Goal: Transaction & Acquisition: Book appointment/travel/reservation

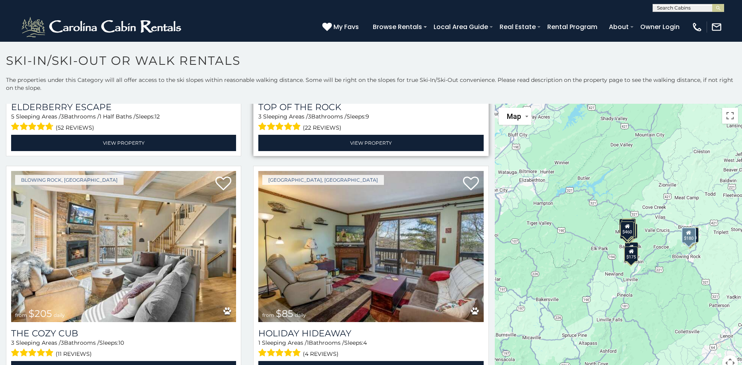
scroll to position [437, 0]
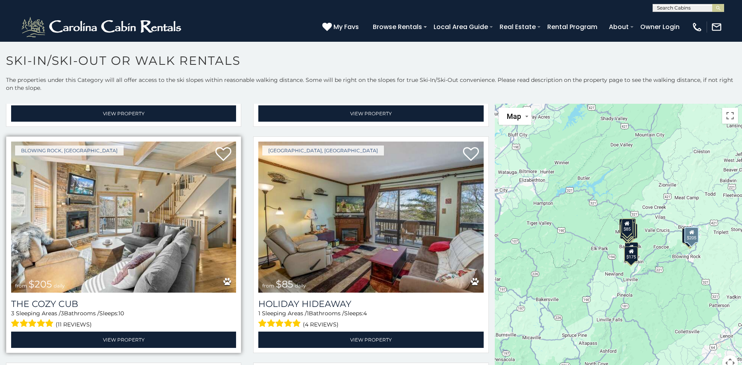
click at [130, 210] on img at bounding box center [123, 217] width 225 height 151
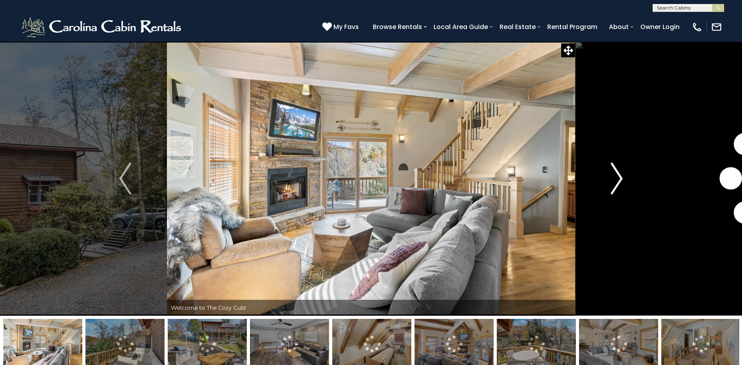
click at [619, 175] on img "Next" at bounding box center [617, 179] width 12 height 32
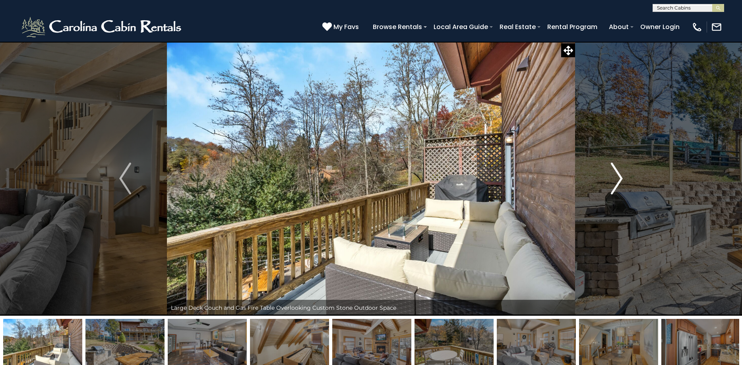
click at [619, 175] on img "Next" at bounding box center [617, 179] width 12 height 32
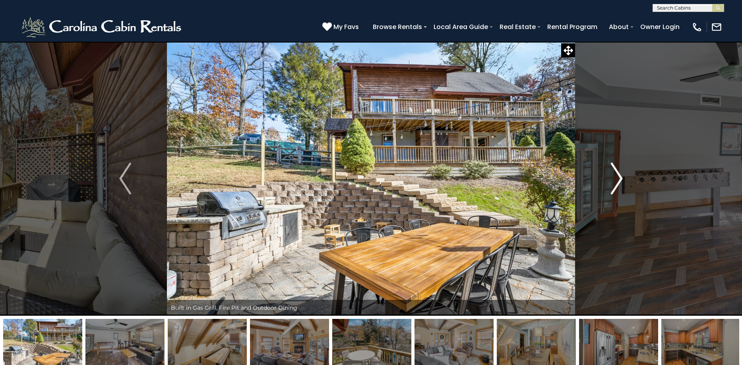
click at [619, 175] on img "Next" at bounding box center [617, 179] width 12 height 32
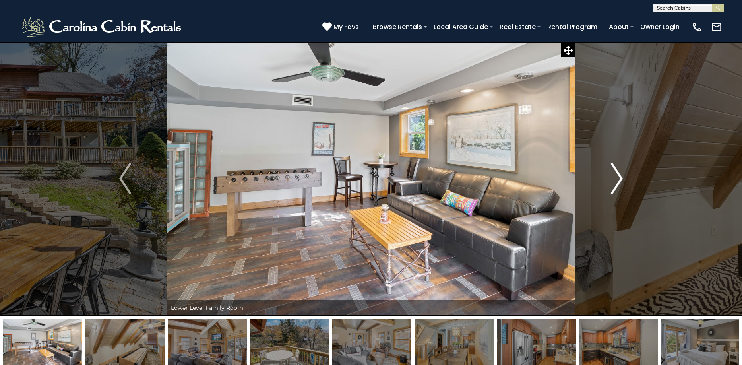
click at [619, 175] on img "Next" at bounding box center [617, 179] width 12 height 32
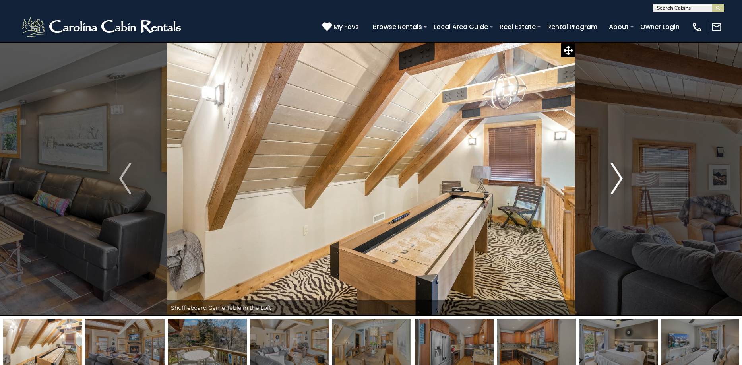
click at [619, 175] on img "Next" at bounding box center [617, 179] width 12 height 32
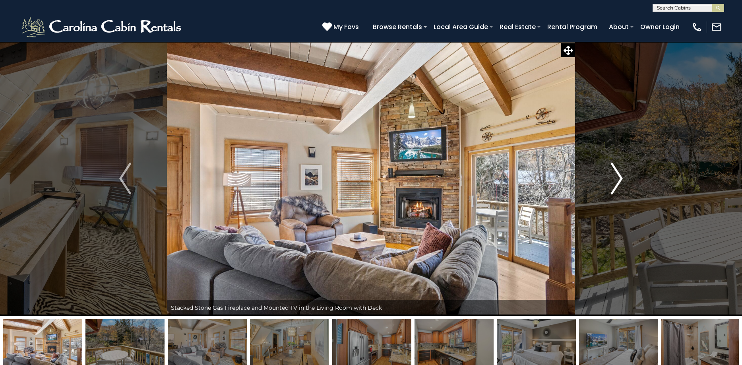
click at [619, 175] on img "Next" at bounding box center [617, 179] width 12 height 32
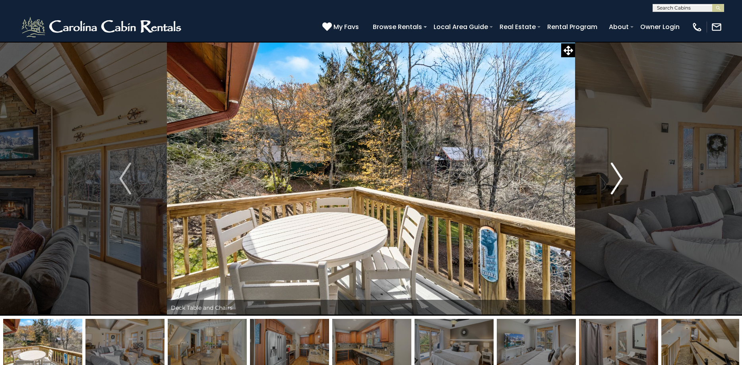
click at [619, 175] on img "Next" at bounding box center [617, 179] width 12 height 32
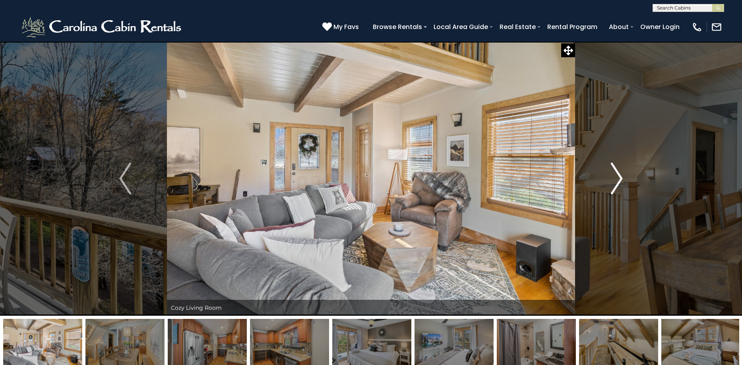
click at [619, 175] on img "Next" at bounding box center [617, 179] width 12 height 32
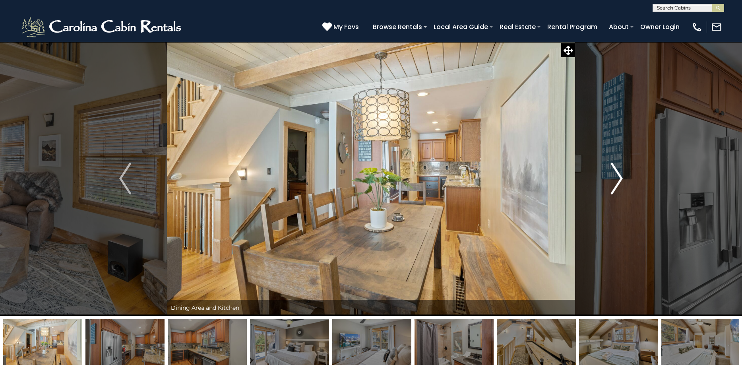
click at [619, 175] on img "Next" at bounding box center [617, 179] width 12 height 32
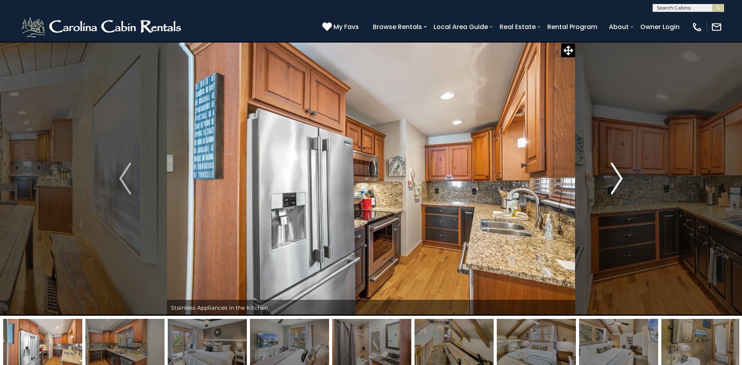
click at [619, 175] on img "Next" at bounding box center [617, 179] width 12 height 32
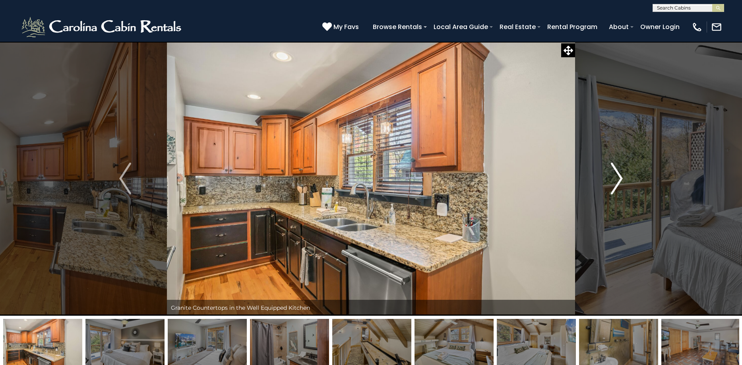
click at [619, 175] on img "Next" at bounding box center [617, 179] width 12 height 32
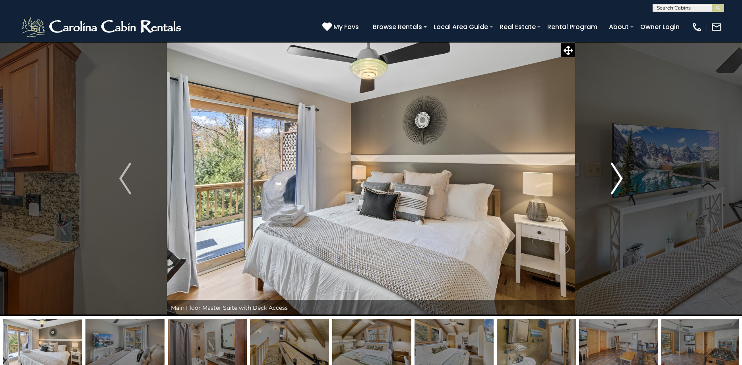
click at [619, 175] on img "Next" at bounding box center [617, 179] width 12 height 32
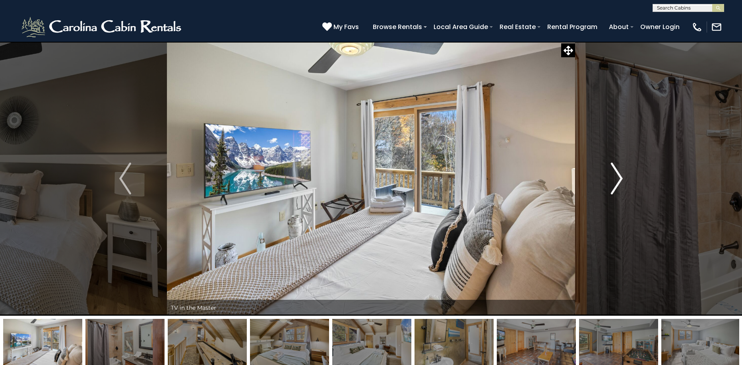
click at [619, 175] on img "Next" at bounding box center [617, 179] width 12 height 32
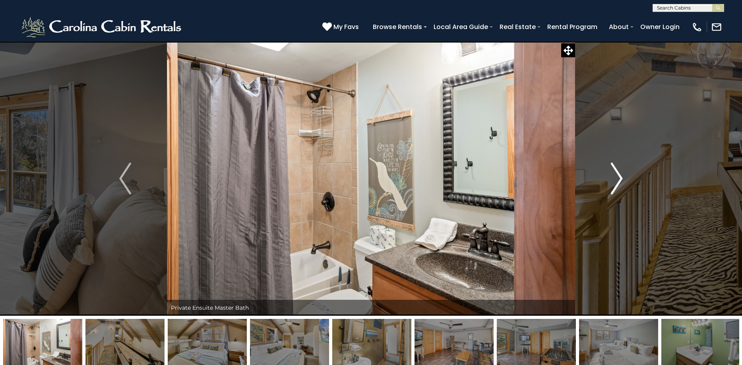
click at [619, 175] on img "Next" at bounding box center [617, 179] width 12 height 32
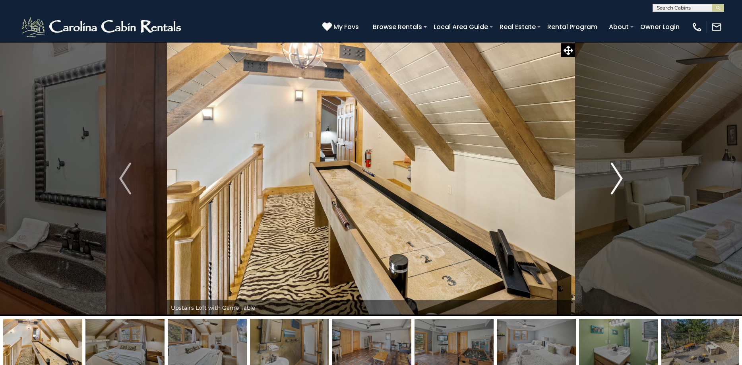
click at [619, 175] on img "Next" at bounding box center [617, 179] width 12 height 32
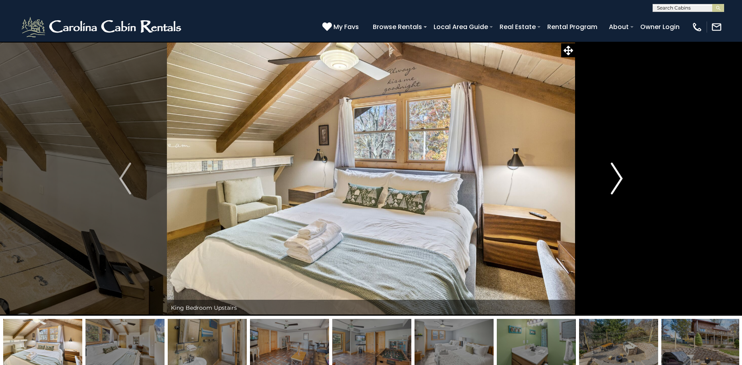
click at [619, 175] on img "Next" at bounding box center [617, 179] width 12 height 32
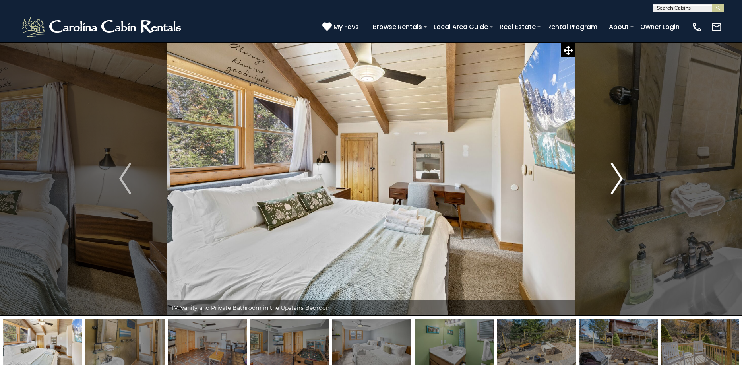
click at [619, 175] on img "Next" at bounding box center [617, 179] width 12 height 32
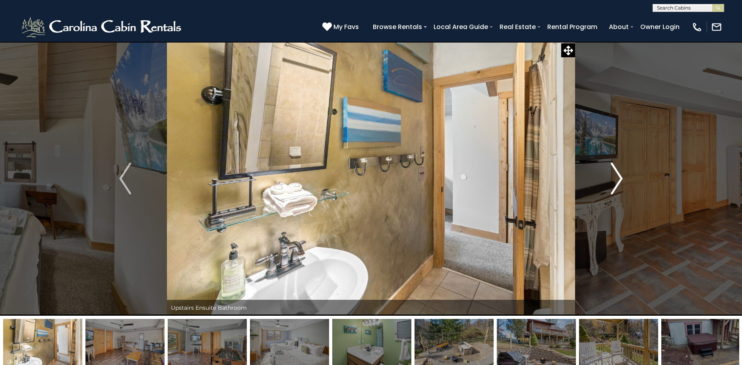
click at [619, 175] on img "Next" at bounding box center [617, 179] width 12 height 32
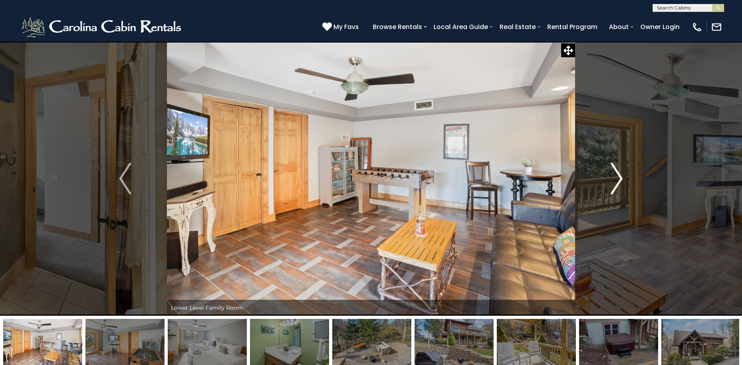
click at [619, 175] on img "Next" at bounding box center [617, 179] width 12 height 32
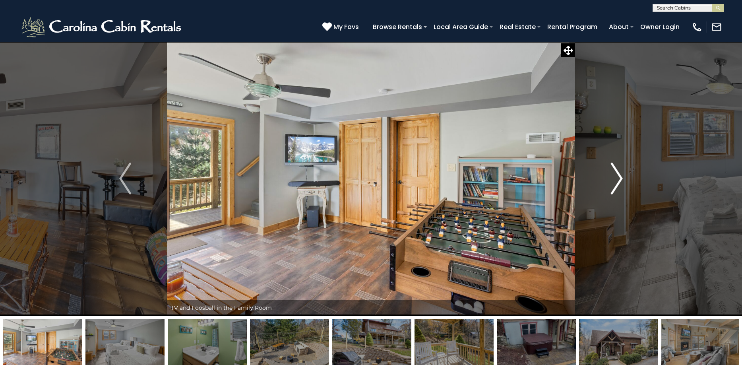
click at [619, 175] on img "Next" at bounding box center [617, 179] width 12 height 32
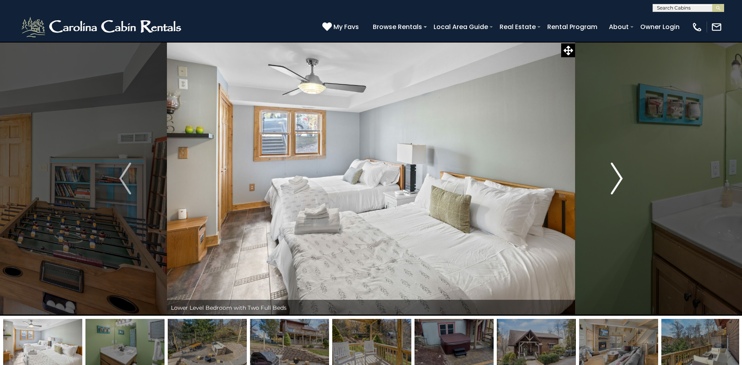
click at [619, 175] on img "Next" at bounding box center [617, 179] width 12 height 32
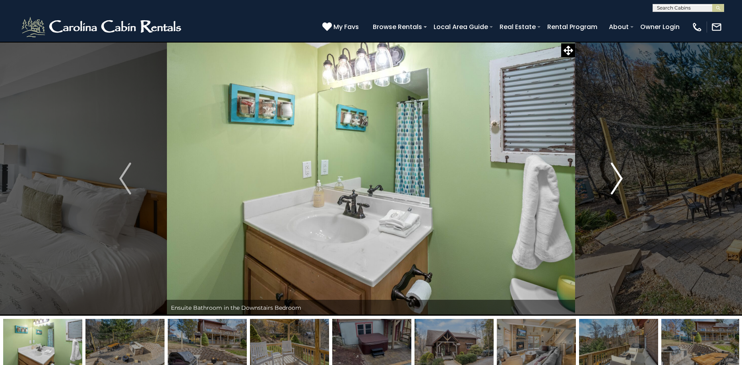
click at [619, 175] on img "Next" at bounding box center [617, 179] width 12 height 32
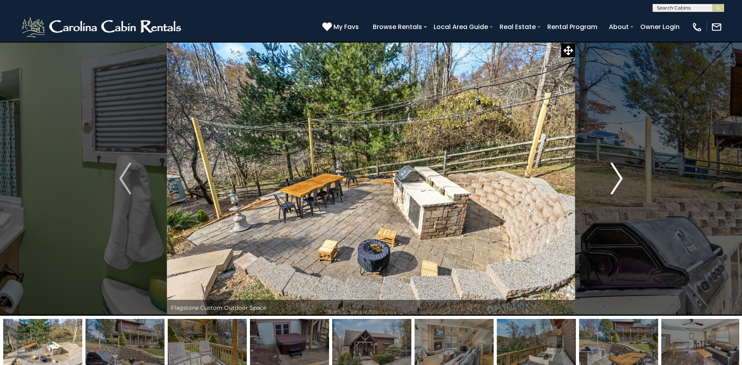
click at [619, 175] on img "Next" at bounding box center [617, 179] width 12 height 32
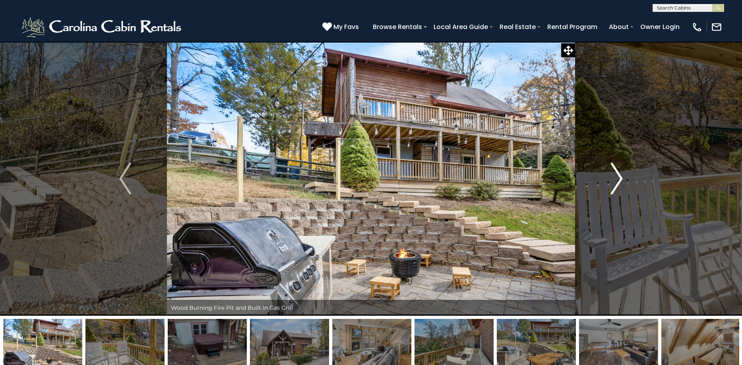
click at [619, 175] on img "Next" at bounding box center [617, 179] width 12 height 32
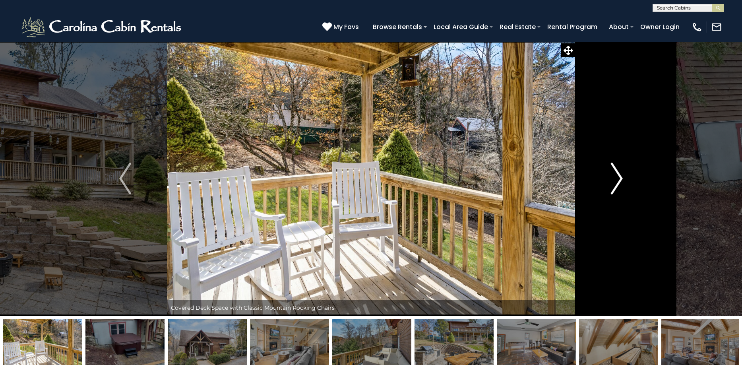
click at [619, 175] on img "Next" at bounding box center [617, 179] width 12 height 32
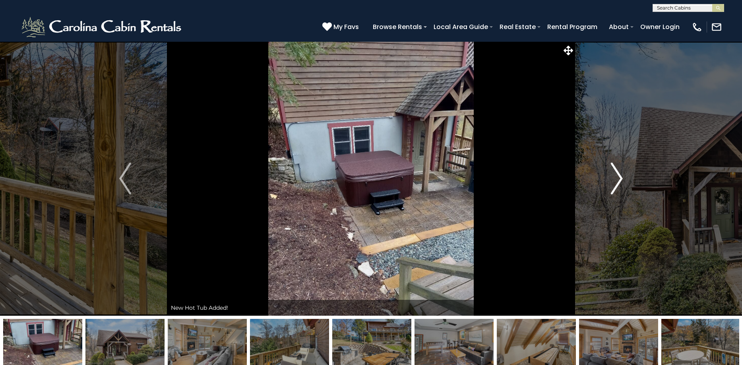
click at [619, 175] on img "Next" at bounding box center [617, 179] width 12 height 32
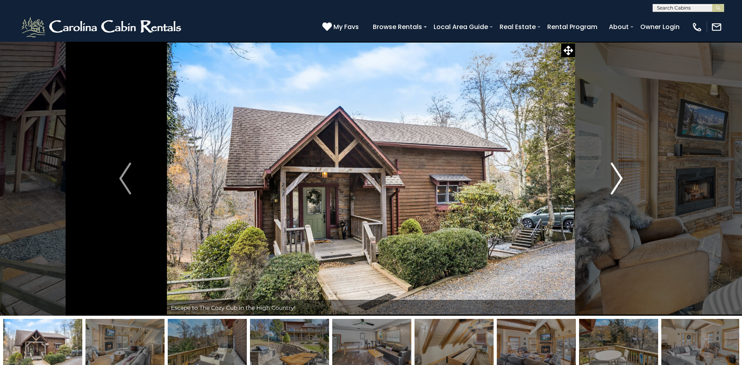
click at [619, 175] on img "Next" at bounding box center [617, 179] width 12 height 32
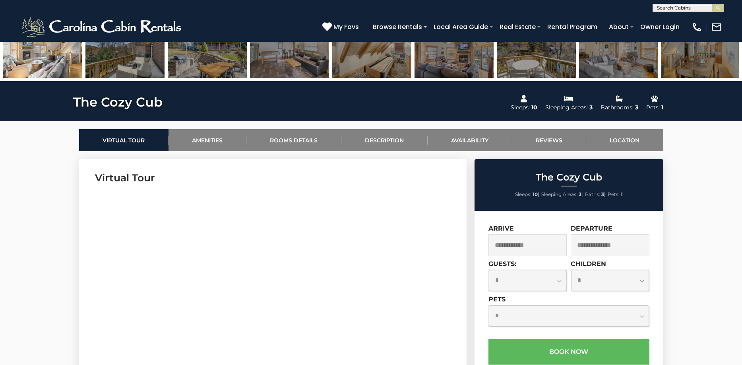
scroll to position [398, 0]
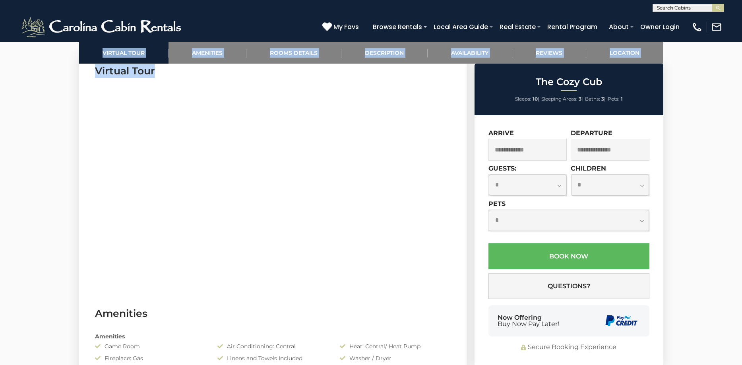
drag, startPoint x: 67, startPoint y: 199, endPoint x: 96, endPoint y: 196, distance: 29.2
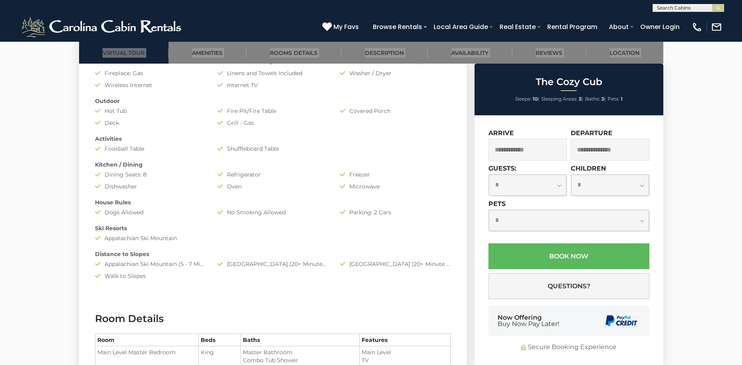
scroll to position [795, 0]
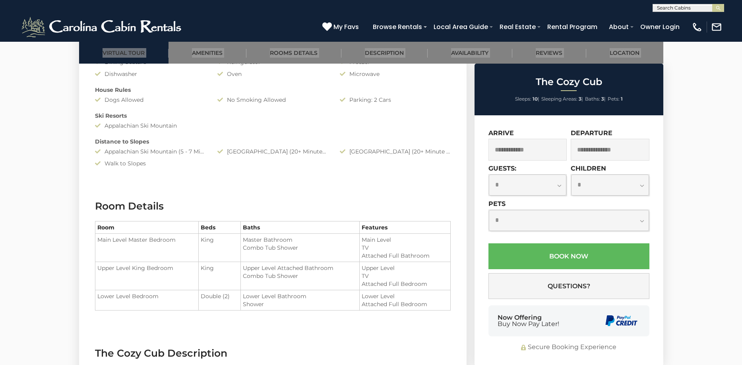
drag, startPoint x: 280, startPoint y: 186, endPoint x: 283, endPoint y: 244, distance: 58.1
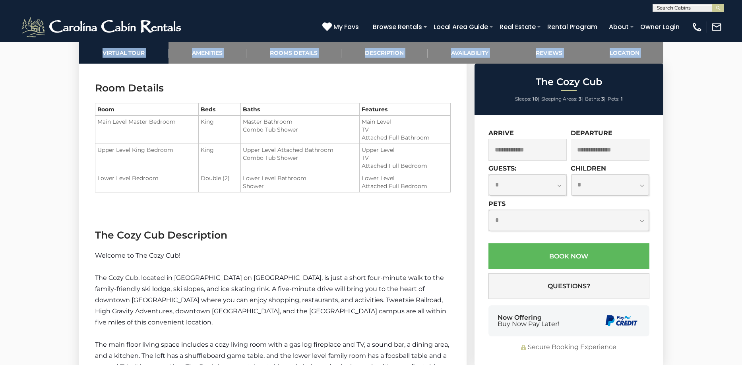
scroll to position [954, 0]
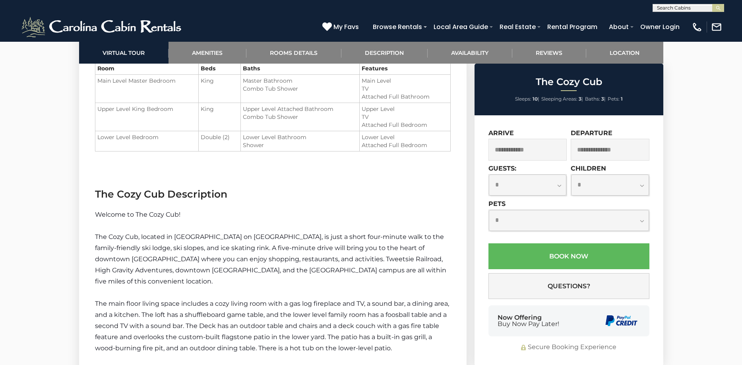
click at [519, 149] on input "text" at bounding box center [528, 150] width 79 height 22
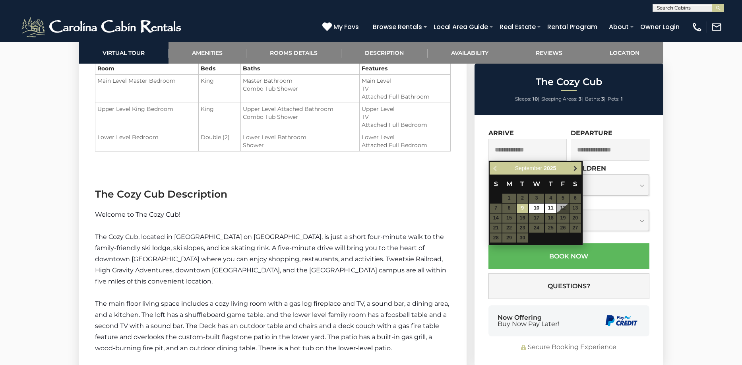
click at [576, 167] on span "Next" at bounding box center [576, 168] width 6 height 6
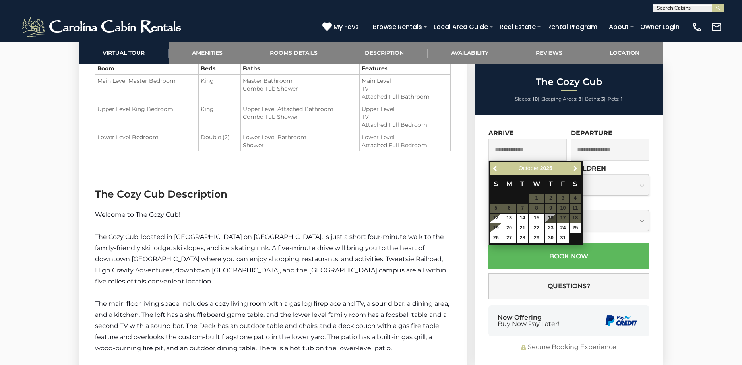
click at [576, 167] on span "Next" at bounding box center [576, 168] width 6 height 6
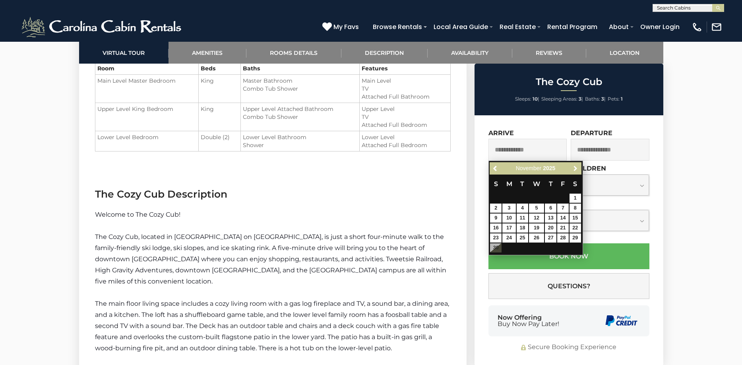
click at [576, 167] on span "Next" at bounding box center [576, 168] width 6 height 6
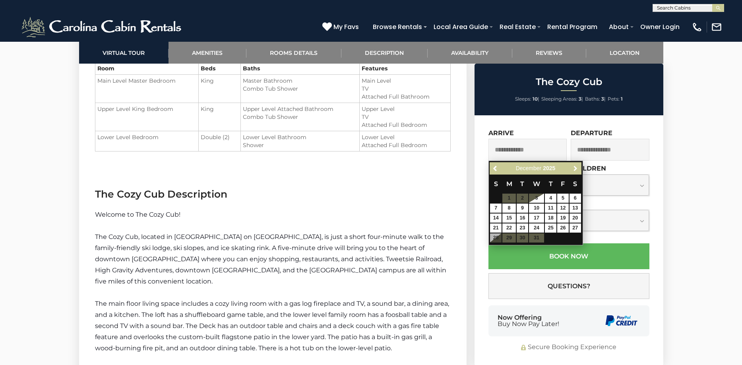
click at [576, 167] on span "Next" at bounding box center [576, 168] width 6 height 6
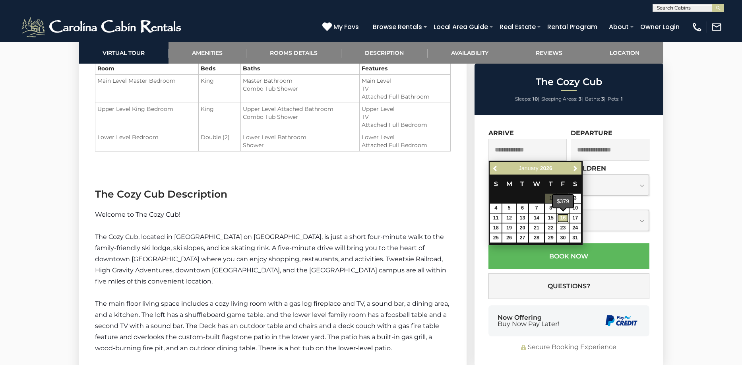
click at [563, 217] on link "16" at bounding box center [563, 218] width 12 height 9
type input "**********"
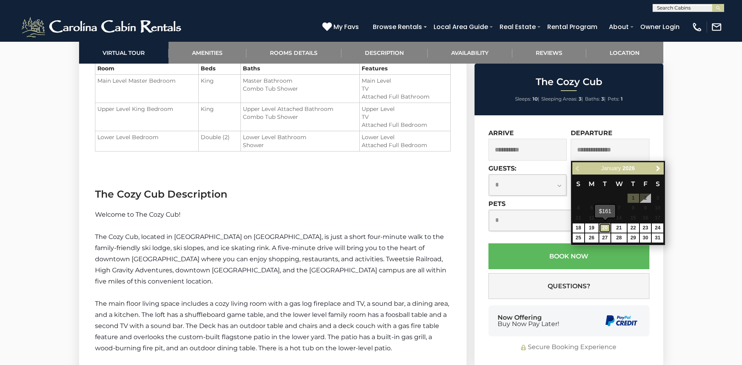
click at [605, 227] on link "20" at bounding box center [606, 227] width 12 height 9
type input "**********"
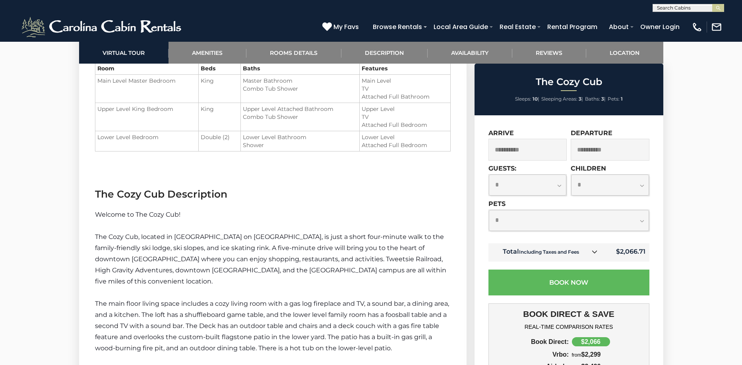
click at [560, 182] on select "**********" at bounding box center [528, 185] width 78 height 21
select select "*"
click at [489, 175] on select "**********" at bounding box center [528, 185] width 78 height 21
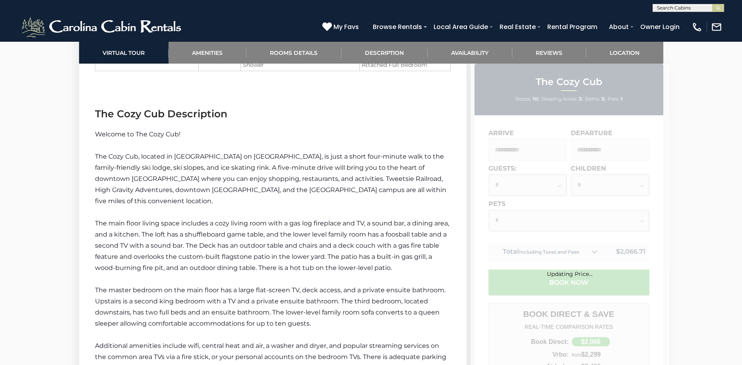
scroll to position [1034, 0]
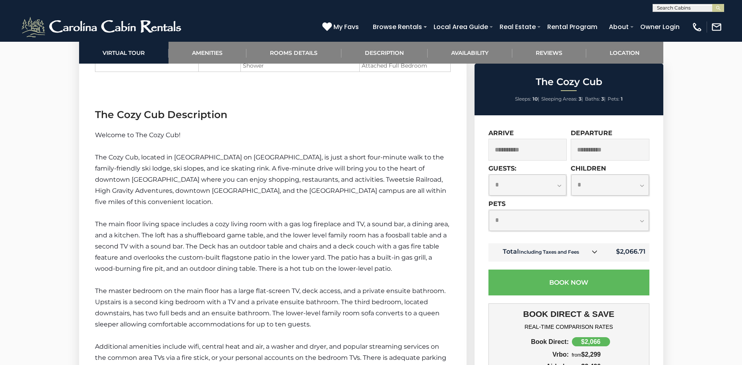
click at [621, 187] on select "**********" at bounding box center [610, 185] width 78 height 21
select select "*"
click at [571, 175] on select "**********" at bounding box center [610, 185] width 78 height 21
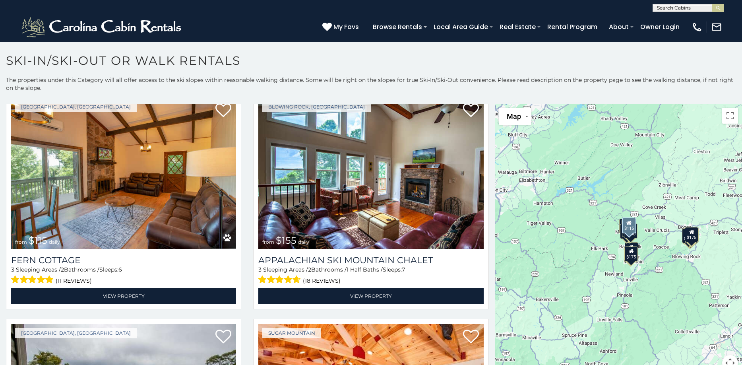
scroll to position [1113, 0]
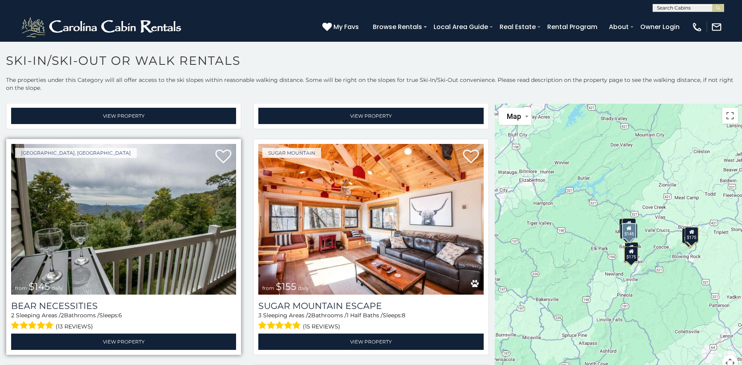
click at [164, 194] on img at bounding box center [123, 219] width 225 height 151
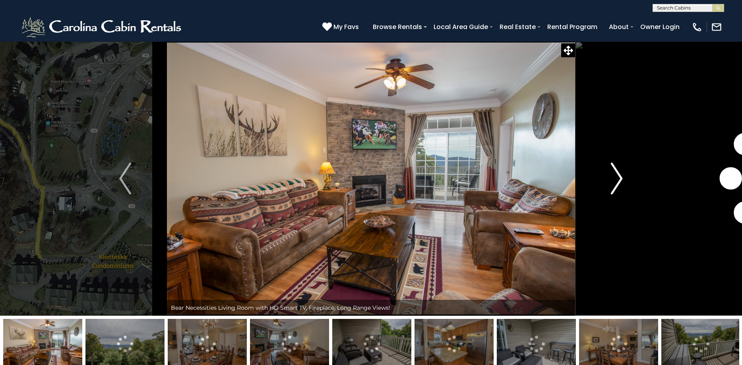
click at [614, 182] on img "Next" at bounding box center [617, 179] width 12 height 32
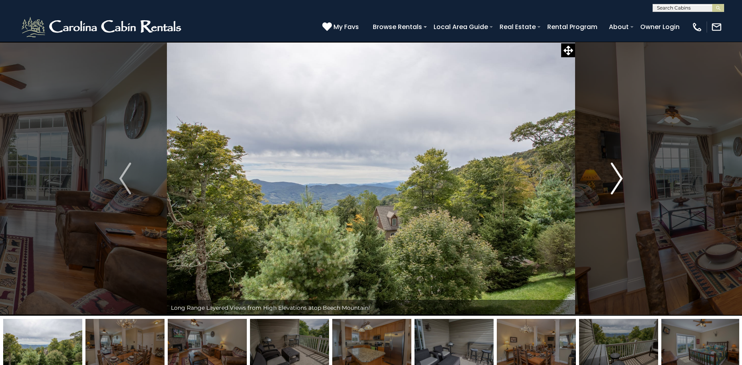
click at [614, 182] on img "Next" at bounding box center [617, 179] width 12 height 32
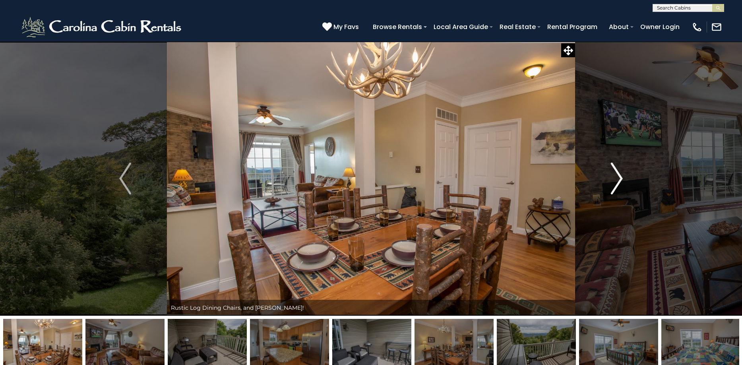
click at [614, 182] on img "Next" at bounding box center [617, 179] width 12 height 32
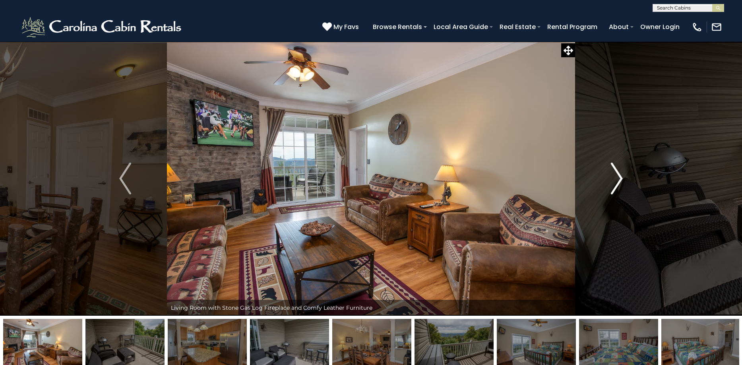
click at [614, 182] on img "Next" at bounding box center [617, 179] width 12 height 32
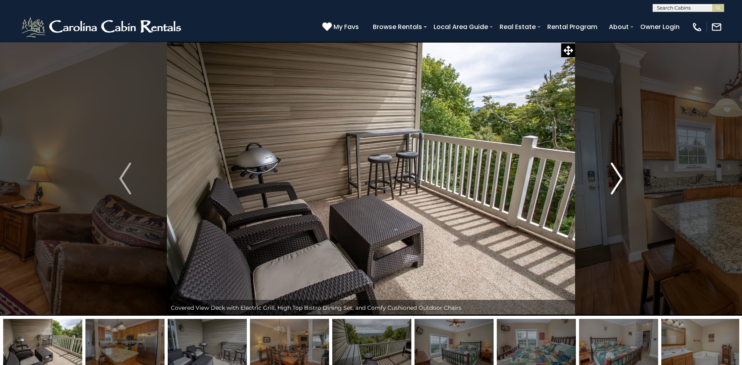
click at [614, 182] on img "Next" at bounding box center [617, 179] width 12 height 32
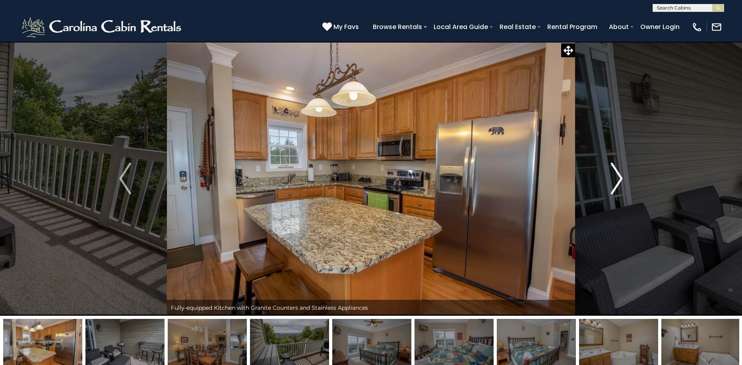
click at [614, 182] on img "Next" at bounding box center [617, 179] width 12 height 32
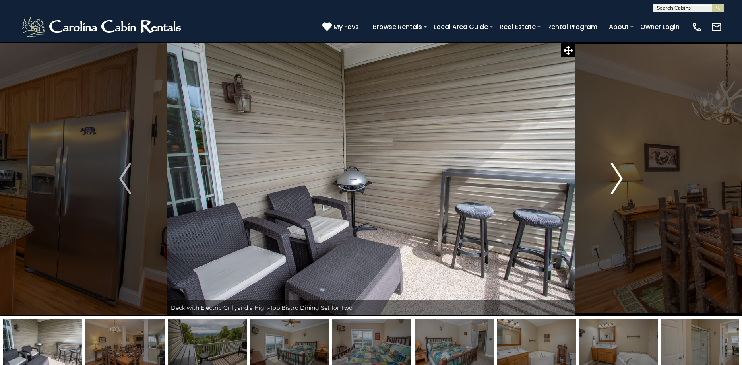
click at [614, 182] on img "Next" at bounding box center [617, 179] width 12 height 32
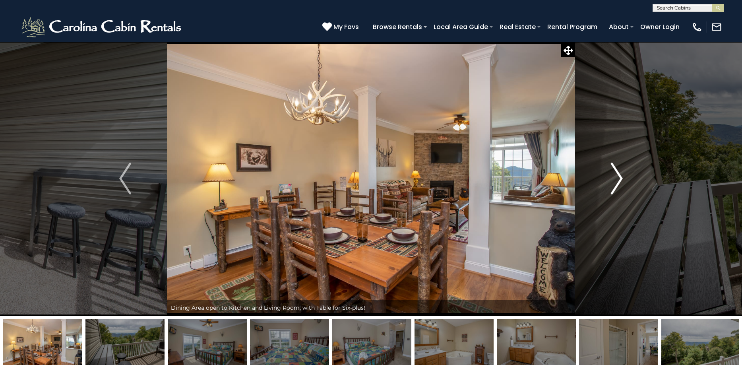
click at [614, 182] on img "Next" at bounding box center [617, 179] width 12 height 32
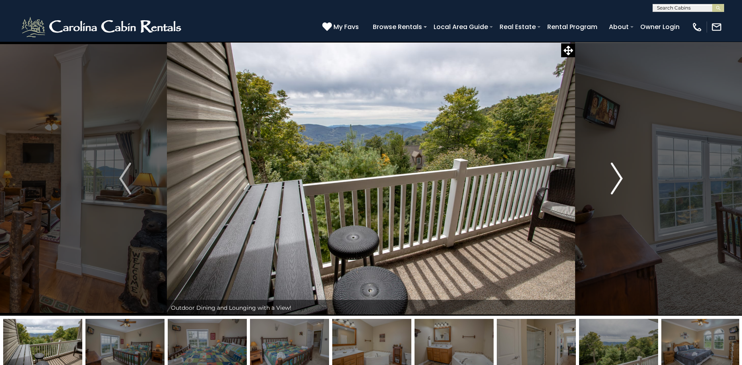
click at [614, 182] on img "Next" at bounding box center [617, 179] width 12 height 32
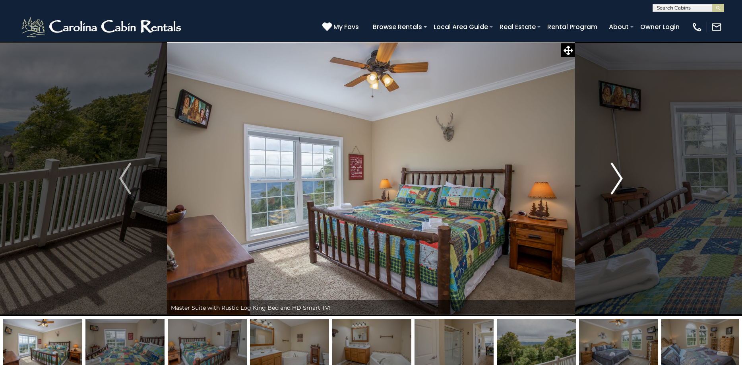
click at [614, 182] on img "Next" at bounding box center [617, 179] width 12 height 32
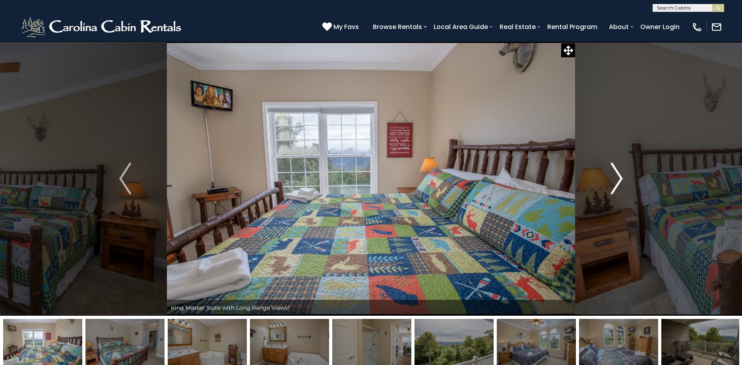
click at [614, 182] on img "Next" at bounding box center [617, 179] width 12 height 32
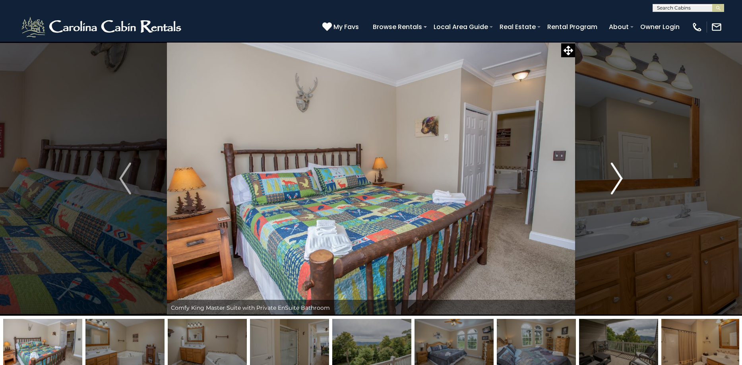
click at [614, 182] on img "Next" at bounding box center [617, 179] width 12 height 32
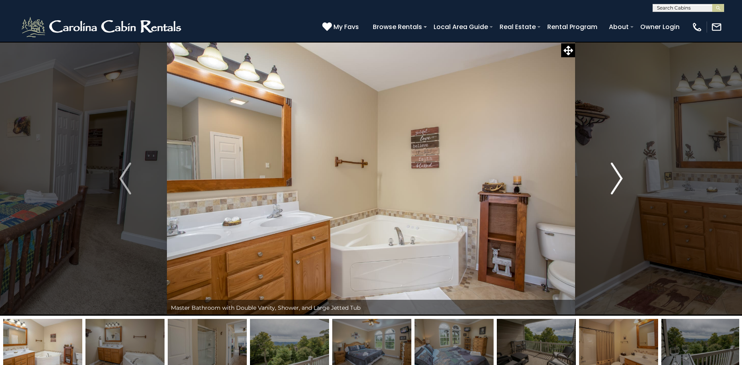
click at [614, 182] on img "Next" at bounding box center [617, 179] width 12 height 32
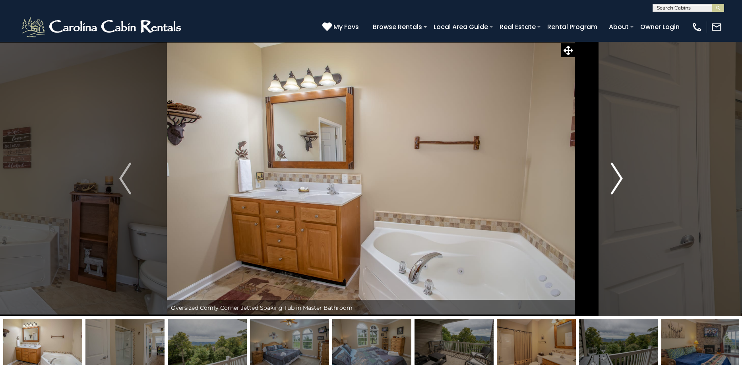
click at [614, 182] on img "Next" at bounding box center [617, 179] width 12 height 32
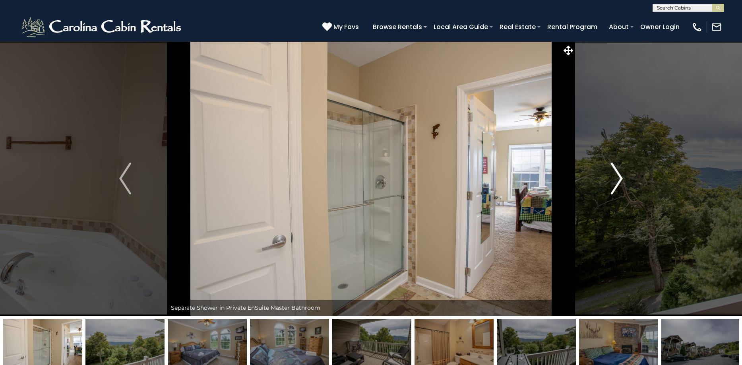
click at [614, 182] on img "Next" at bounding box center [617, 179] width 12 height 32
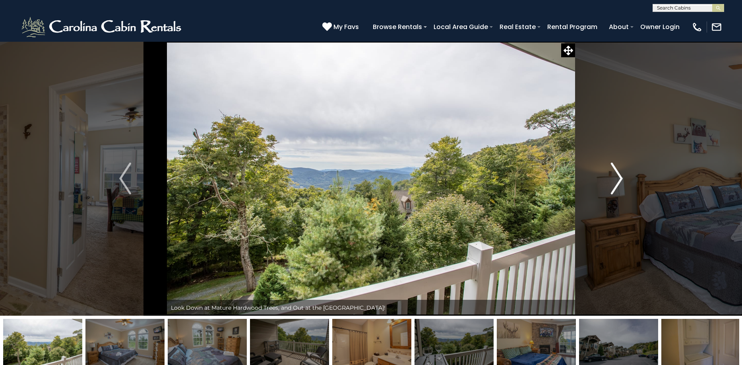
click at [614, 182] on img "Next" at bounding box center [617, 179] width 12 height 32
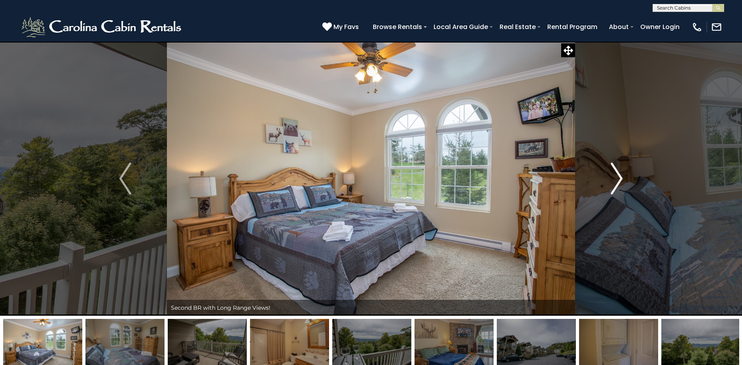
click at [614, 182] on img "Next" at bounding box center [617, 179] width 12 height 32
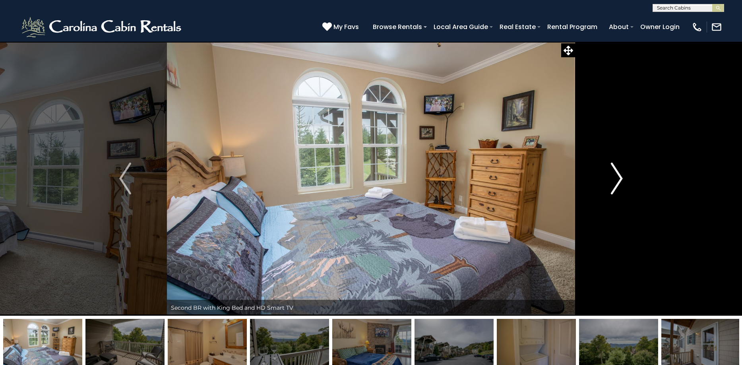
click at [614, 182] on img "Next" at bounding box center [617, 179] width 12 height 32
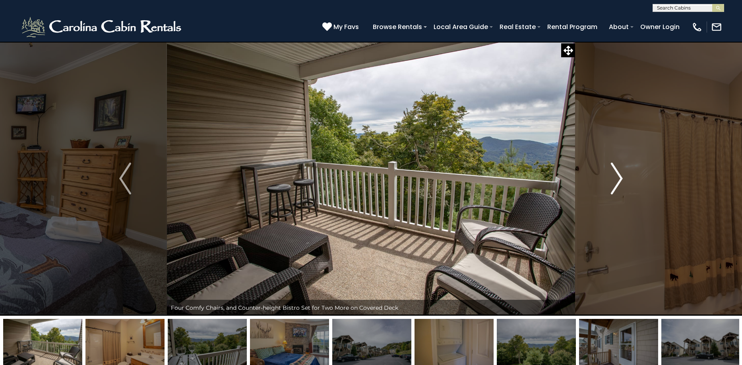
click at [614, 182] on img "Next" at bounding box center [617, 179] width 12 height 32
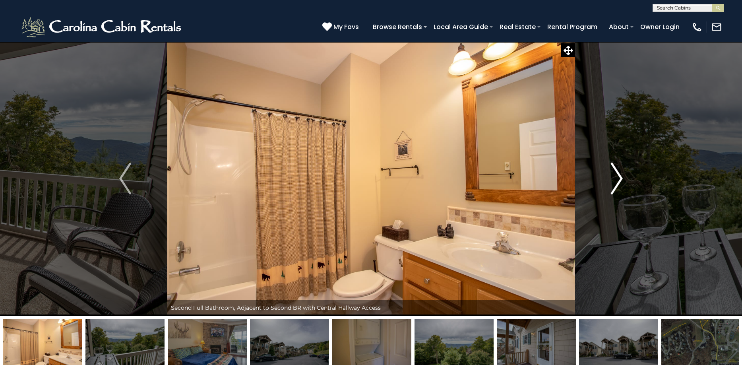
click at [614, 182] on img "Next" at bounding box center [617, 179] width 12 height 32
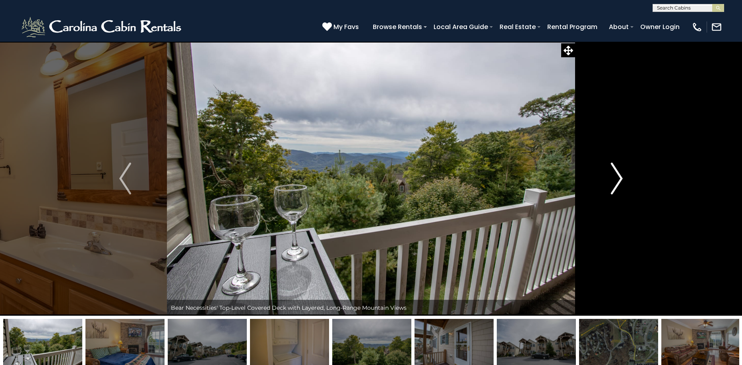
click at [614, 182] on img "Next" at bounding box center [617, 179] width 12 height 32
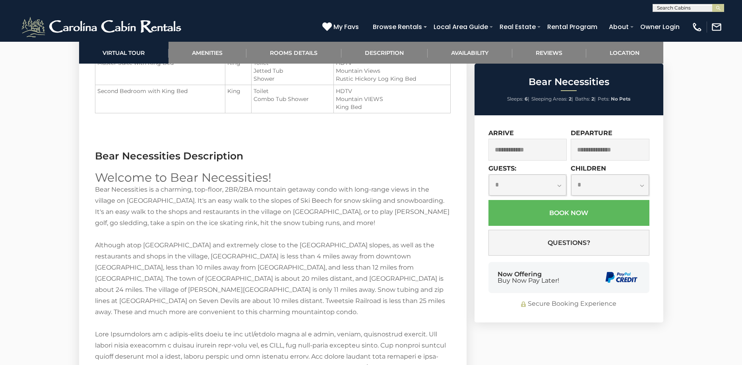
scroll to position [1074, 0]
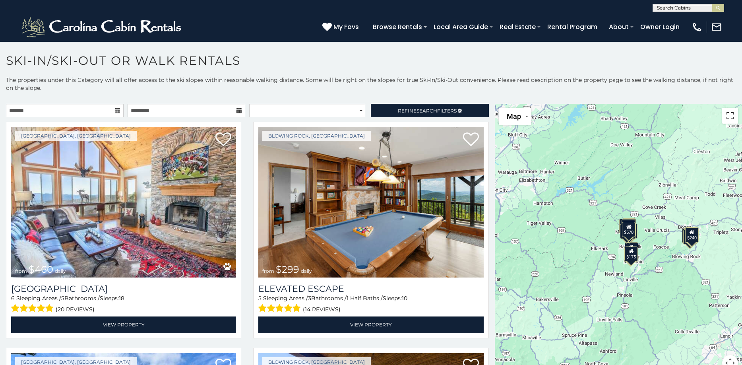
click at [727, 119] on button "Toggle fullscreen view" at bounding box center [730, 116] width 16 height 16
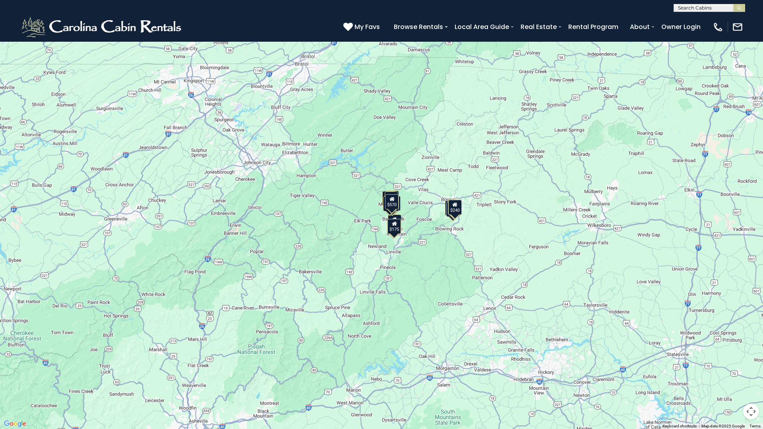
click at [742, 9] on button "Toggle fullscreen view" at bounding box center [752, 12] width 16 height 16
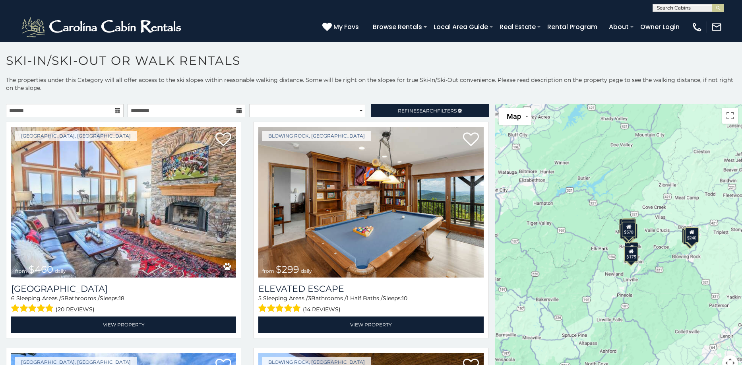
click at [613, 195] on div "$460 $299 $190 $180 $205 $85 $175 $190 $115 $155 $145 $155 $185 $175 $395 $165 …" at bounding box center [618, 242] width 247 height 277
click at [626, 221] on icon at bounding box center [628, 224] width 5 height 6
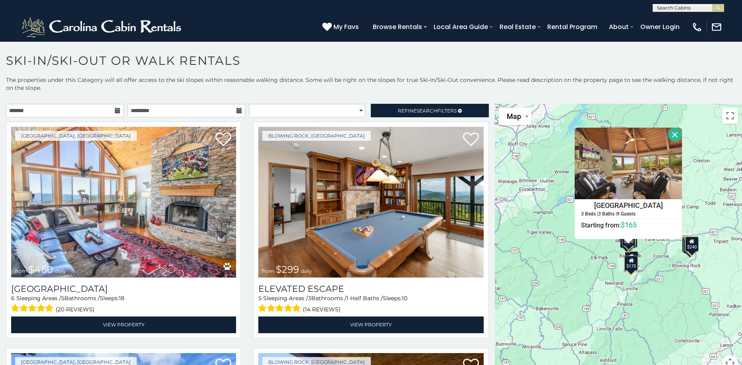
click at [627, 266] on div "$175" at bounding box center [632, 263] width 14 height 15
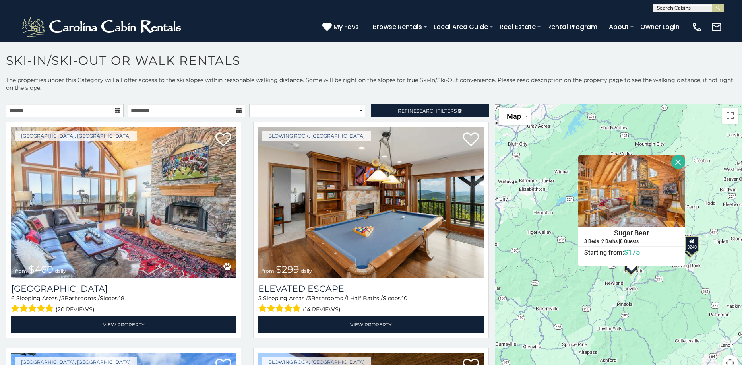
click at [631, 276] on div "$460 $299 $190 $180 $205 $85 $175 $190 $115 $155 $145 $155 $185 $175 $395 $165 …" at bounding box center [618, 242] width 247 height 277
click at [639, 293] on div "$460 $299 $190 $180 $205 $85 $175 $190 $115 $155 $145 $155 $185 $175 $395 $165 …" at bounding box center [618, 242] width 247 height 277
click at [677, 157] on button "Close" at bounding box center [679, 162] width 14 height 14
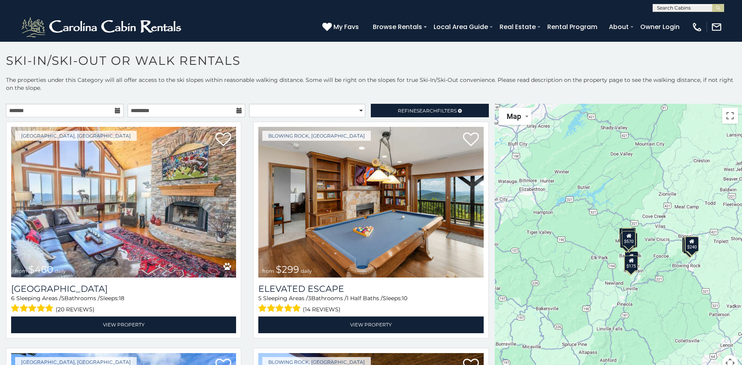
click at [632, 256] on div "$175" at bounding box center [632, 263] width 14 height 15
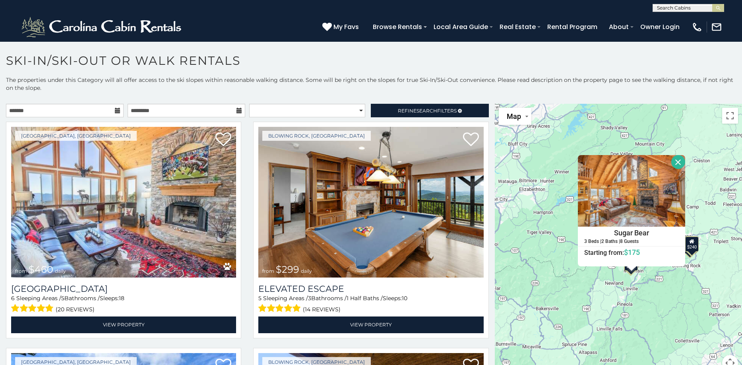
click at [645, 307] on div "$460 $299 $190 $180 $205 $85 $175 $190 $115 $155 $145 $155 $185 $175 $395 $165 …" at bounding box center [618, 242] width 247 height 277
click at [677, 159] on button "Close" at bounding box center [679, 162] width 14 height 14
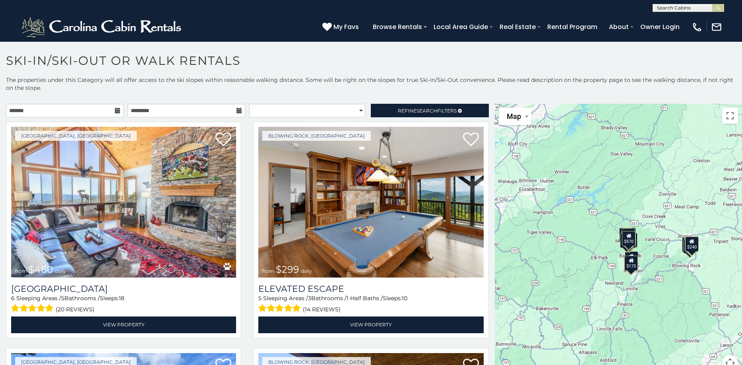
click at [628, 266] on div "$175" at bounding box center [632, 263] width 14 height 15
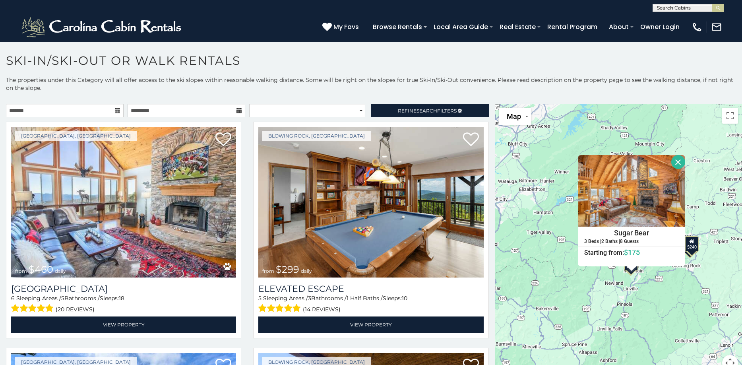
click at [672, 158] on button "Close" at bounding box center [679, 162] width 14 height 14
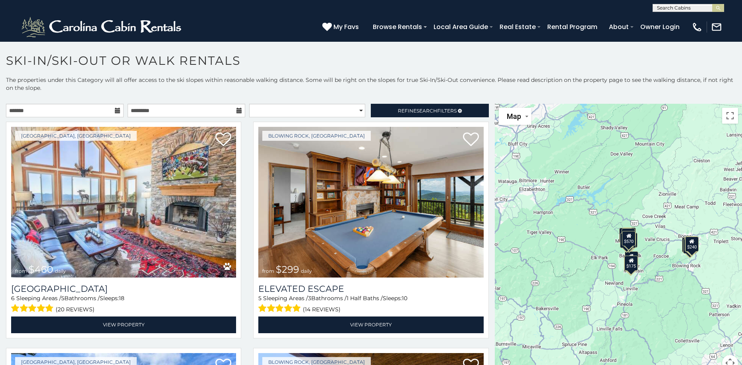
click at [633, 256] on div "$175" at bounding box center [632, 263] width 14 height 15
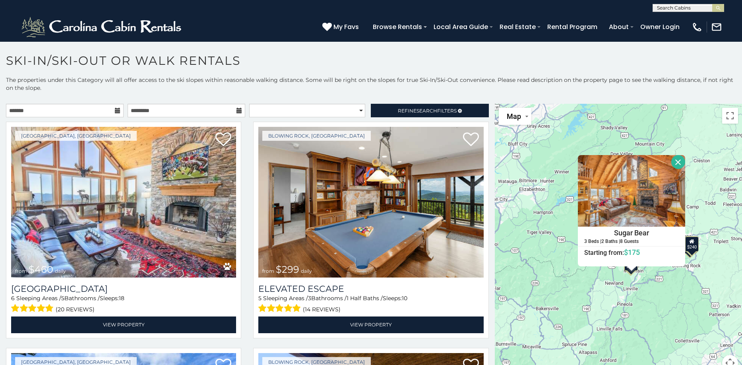
click at [674, 161] on button "Close" at bounding box center [679, 162] width 14 height 14
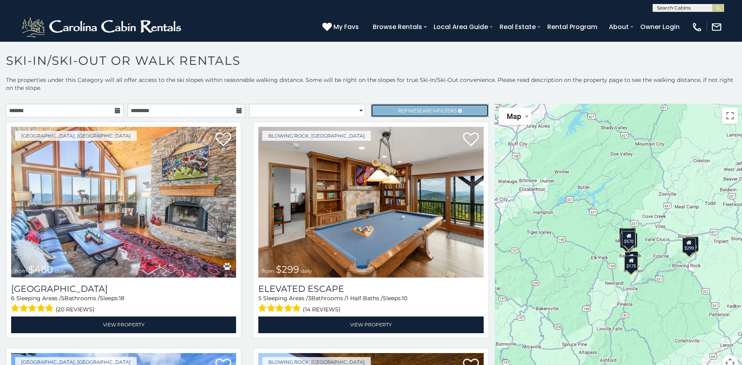
click at [410, 111] on span "Refine Search Filters" at bounding box center [427, 111] width 59 height 6
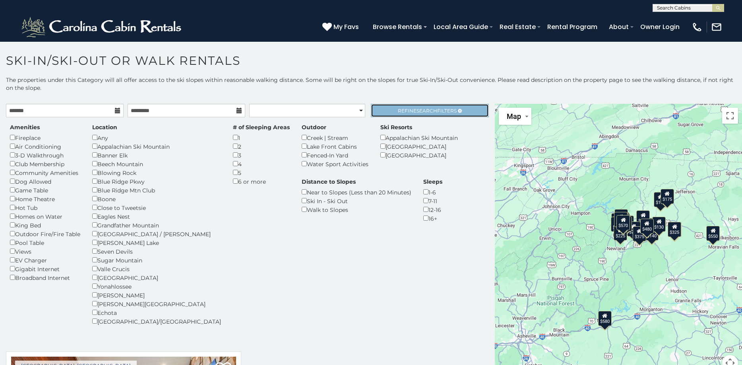
click at [433, 107] on link "Refine Search Filters" at bounding box center [430, 111] width 118 height 14
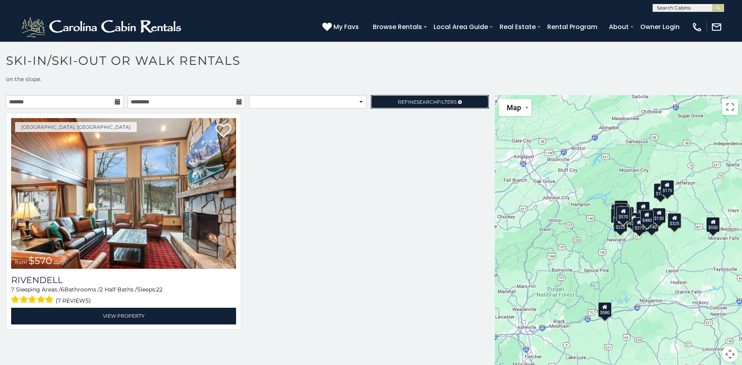
scroll to position [11, 0]
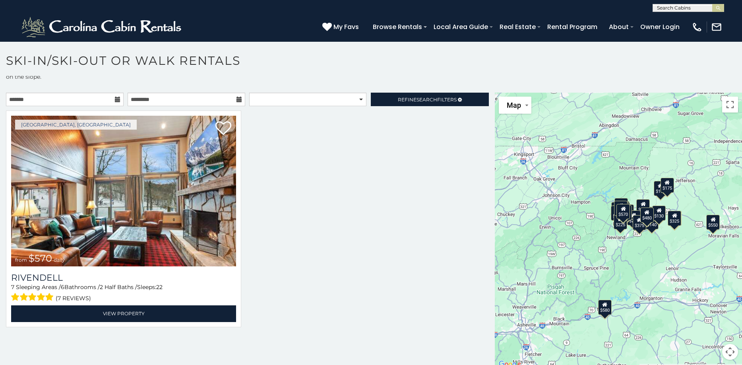
click at [658, 218] on div "$130" at bounding box center [659, 213] width 14 height 15
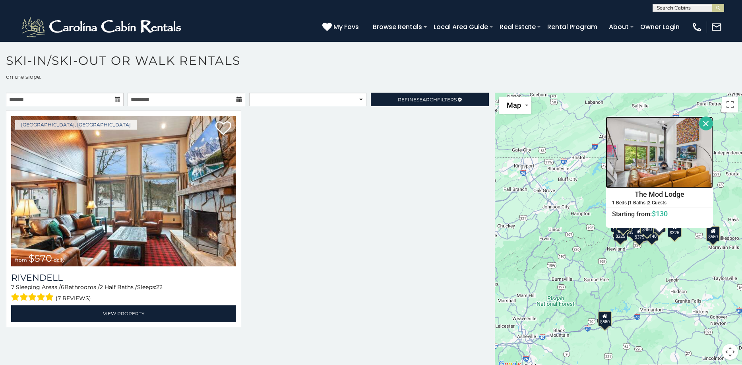
click at [656, 149] on img at bounding box center [659, 152] width 107 height 72
click at [700, 120] on button "Close" at bounding box center [706, 123] width 14 height 14
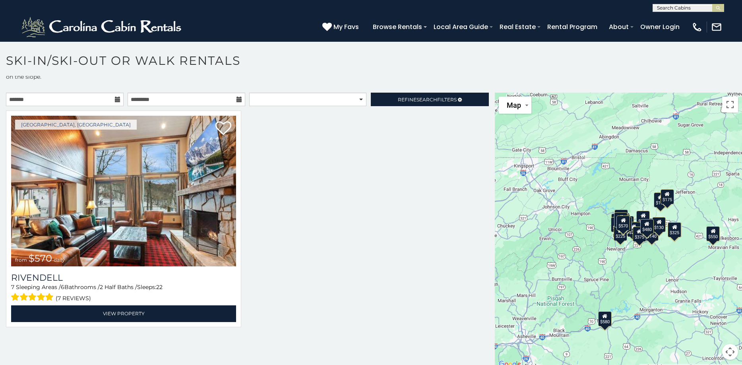
click at [117, 99] on icon at bounding box center [118, 100] width 6 height 6
click at [85, 101] on input "text" at bounding box center [65, 100] width 118 height 14
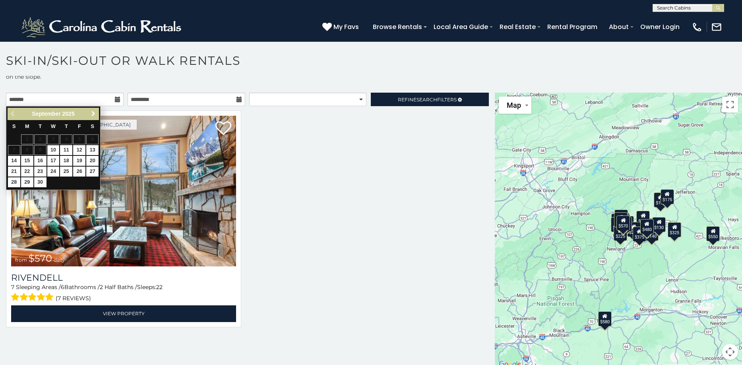
click at [91, 113] on span "Next" at bounding box center [93, 114] width 6 height 6
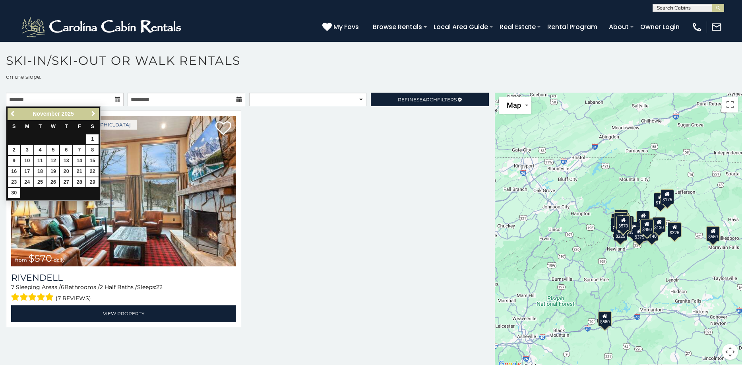
click at [91, 113] on span "Next" at bounding box center [93, 114] width 6 height 6
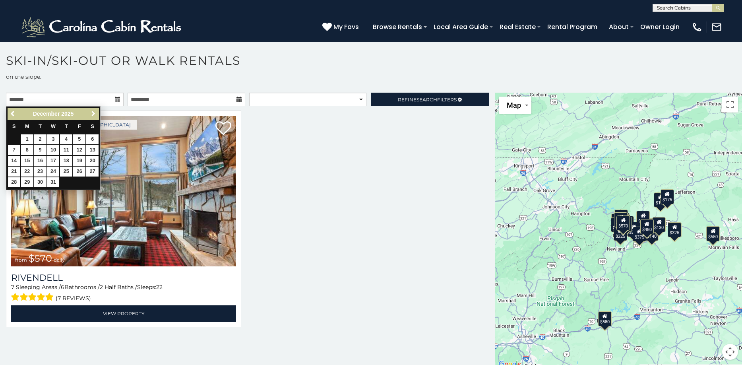
click at [91, 113] on span "Next" at bounding box center [93, 114] width 6 height 6
click at [79, 157] on link "16" at bounding box center [79, 161] width 12 height 10
type input "**********"
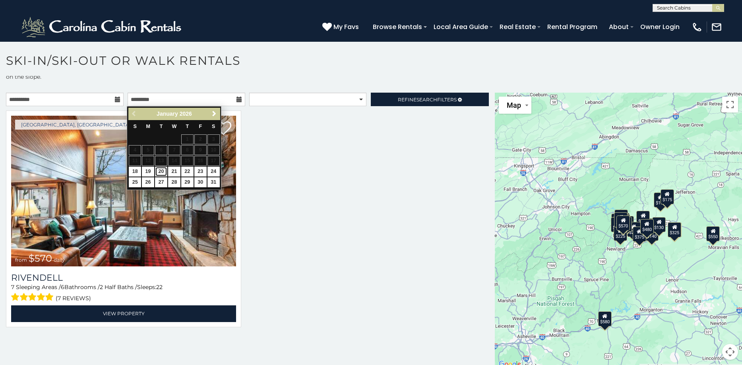
click at [161, 170] on link "20" at bounding box center [161, 172] width 12 height 10
type input "**********"
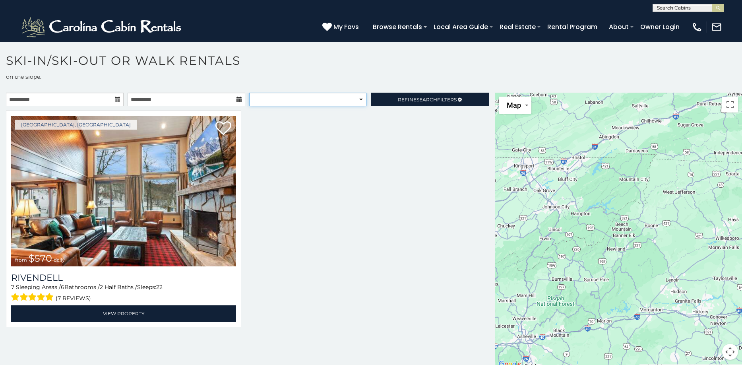
click at [302, 98] on select "**********" at bounding box center [307, 100] width 117 height 14
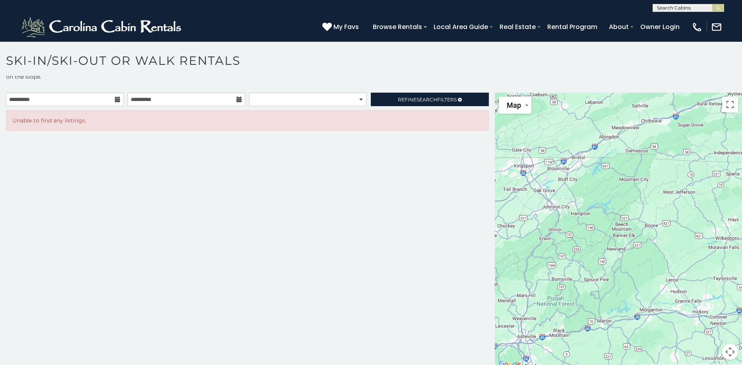
click at [382, 184] on div "**********" at bounding box center [247, 231] width 495 height 277
click at [417, 99] on span "Search" at bounding box center [427, 100] width 21 height 6
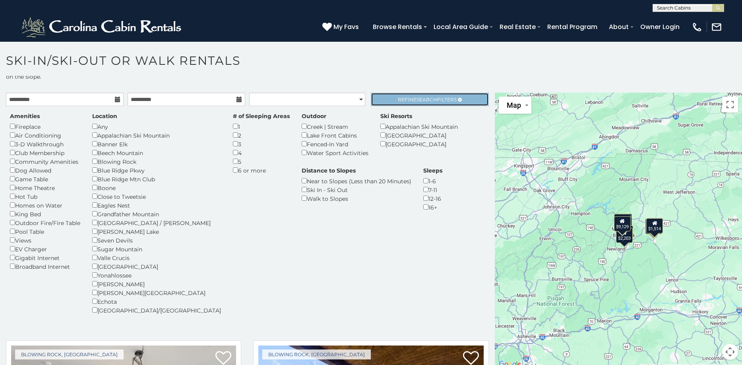
click at [421, 99] on span "Search" at bounding box center [427, 100] width 21 height 6
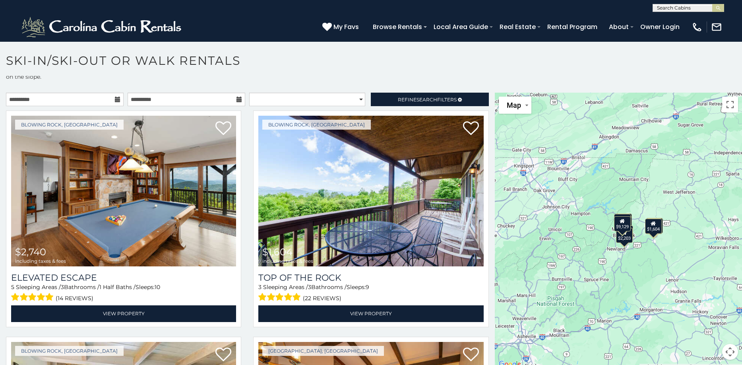
click at [653, 230] on div "$1,604" at bounding box center [653, 226] width 17 height 15
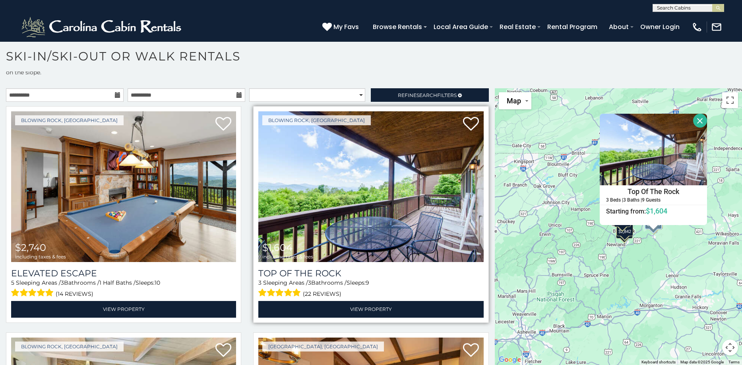
click at [357, 217] on img at bounding box center [370, 186] width 225 height 151
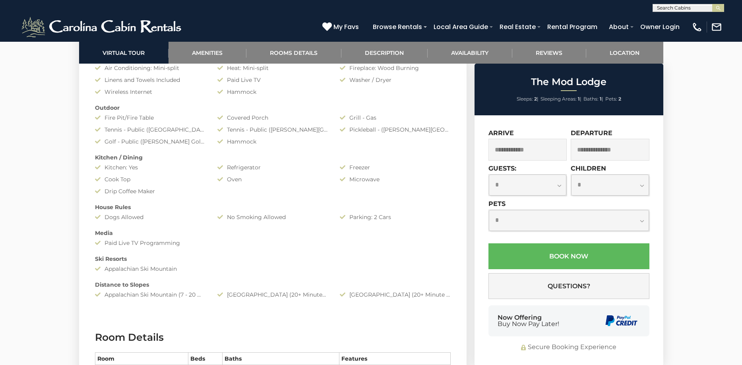
scroll to position [437, 0]
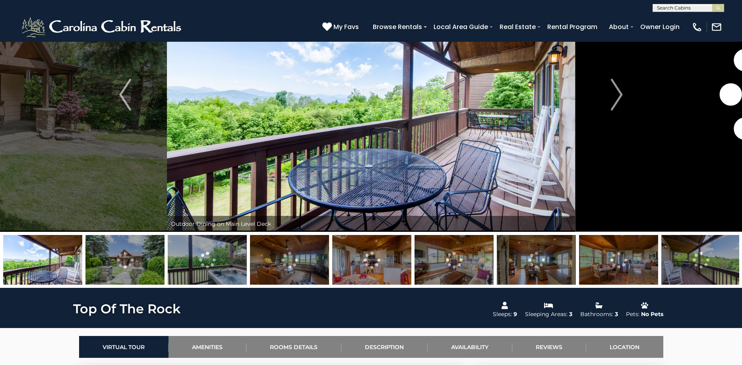
scroll to position [80, 0]
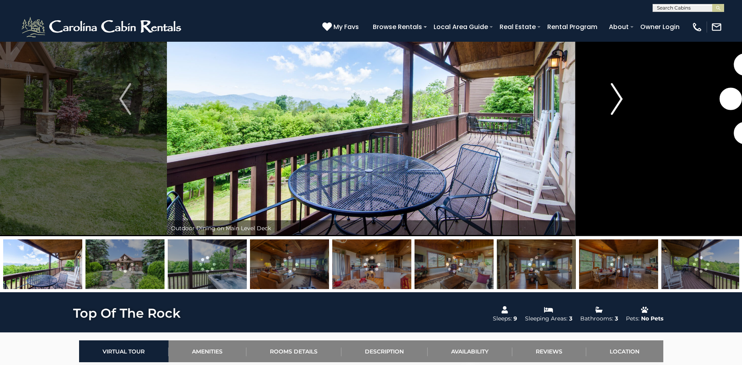
click at [620, 101] on img "Next" at bounding box center [617, 99] width 12 height 32
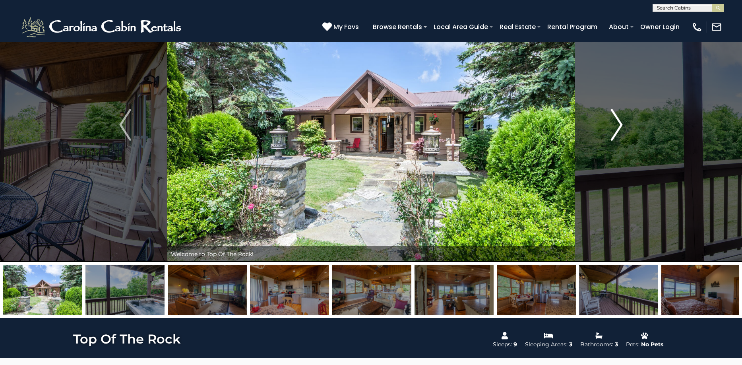
scroll to position [40, 0]
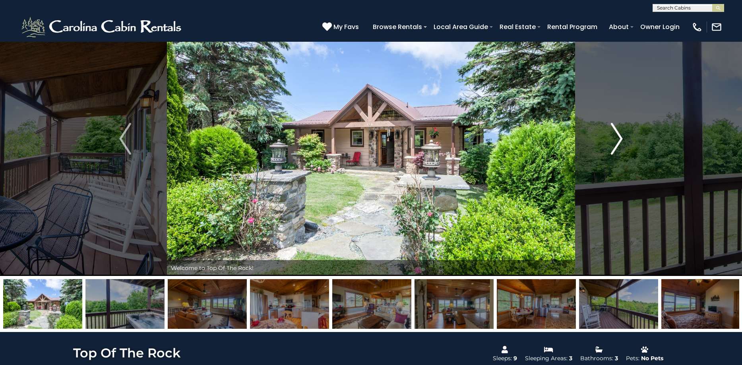
click at [617, 142] on img "Next" at bounding box center [617, 139] width 12 height 32
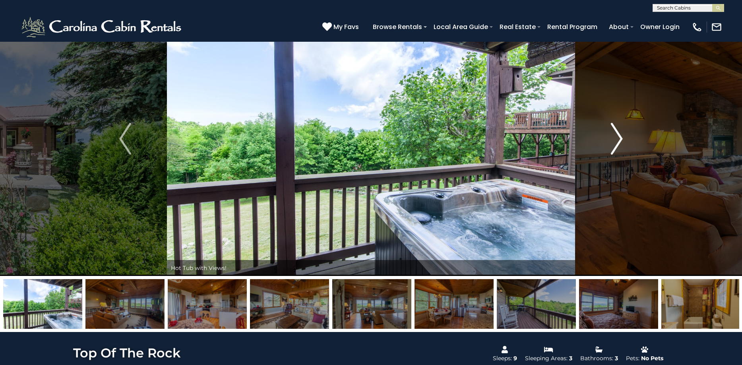
click at [617, 142] on img "Next" at bounding box center [617, 139] width 12 height 32
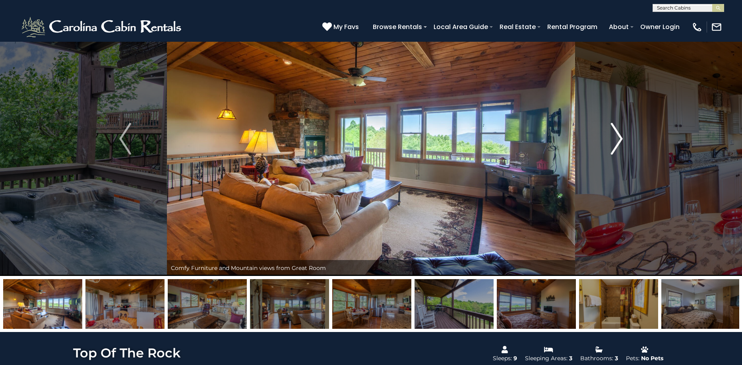
click at [617, 142] on img "Next" at bounding box center [617, 139] width 12 height 32
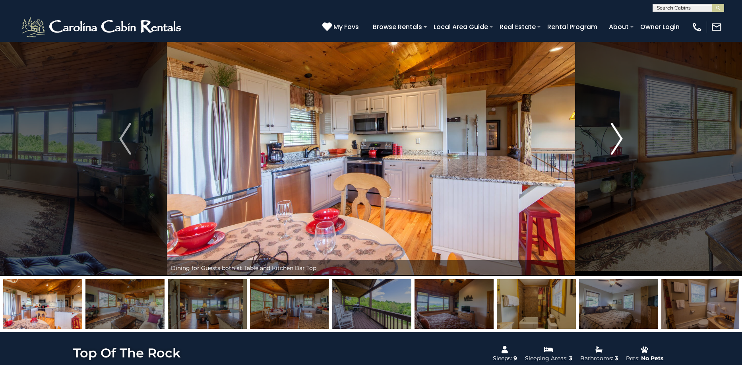
click at [617, 142] on img "Next" at bounding box center [617, 139] width 12 height 32
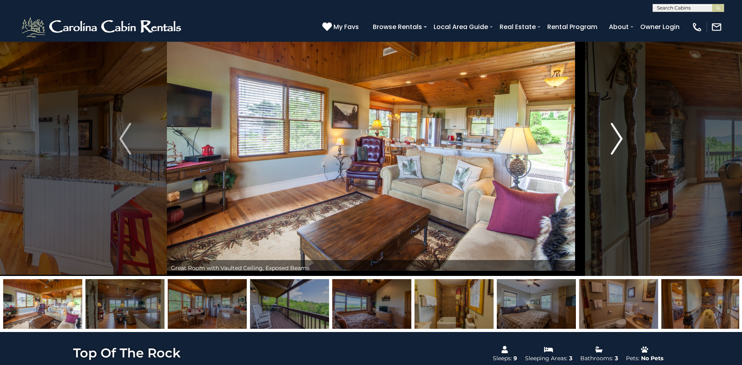
click at [617, 142] on img "Next" at bounding box center [617, 139] width 12 height 32
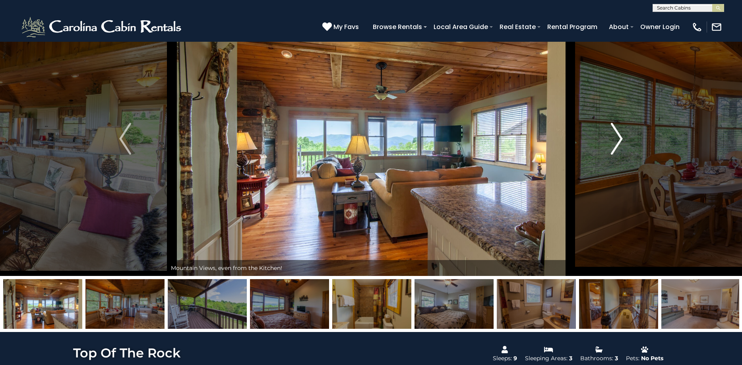
click at [617, 142] on img "Next" at bounding box center [617, 139] width 12 height 32
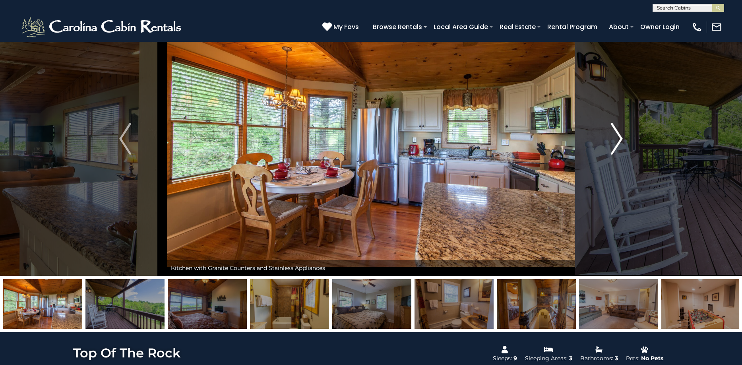
click at [617, 142] on img "Next" at bounding box center [617, 139] width 12 height 32
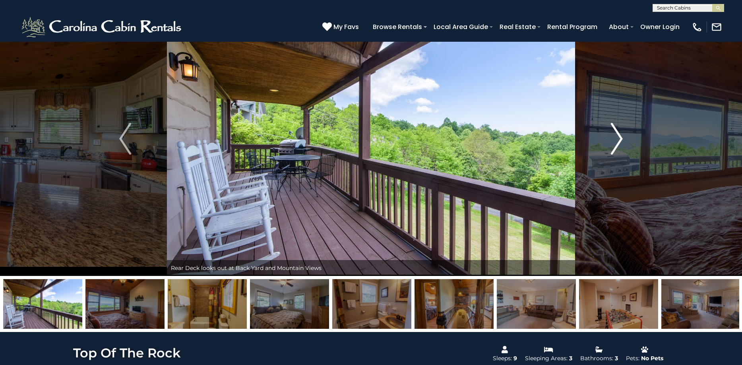
click at [617, 142] on img "Next" at bounding box center [617, 139] width 12 height 32
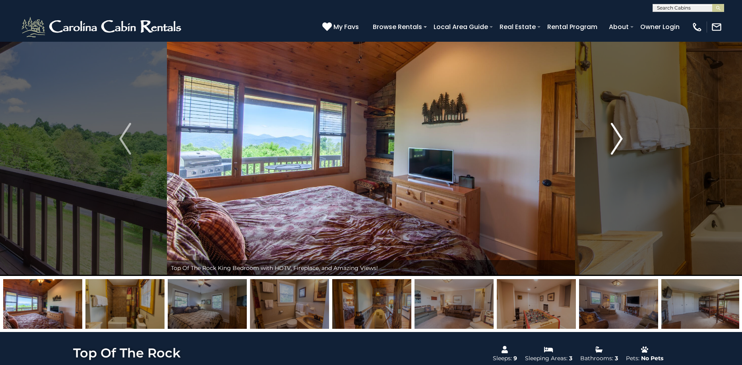
click at [617, 142] on img "Next" at bounding box center [617, 139] width 12 height 32
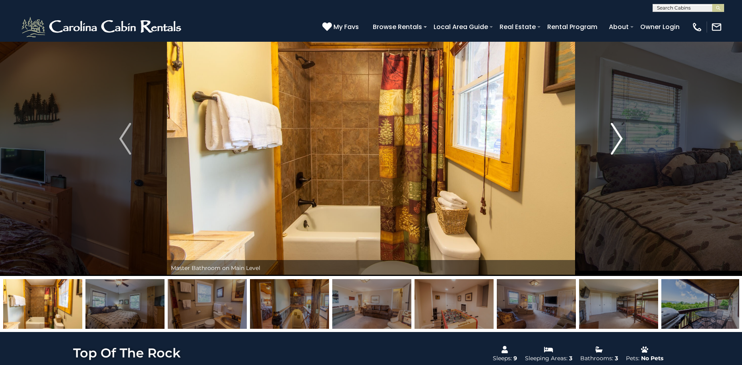
click at [617, 142] on img "Next" at bounding box center [617, 139] width 12 height 32
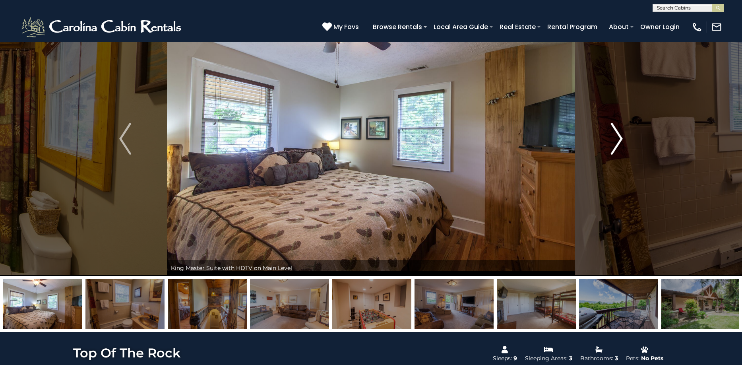
click at [617, 142] on img "Next" at bounding box center [617, 139] width 12 height 32
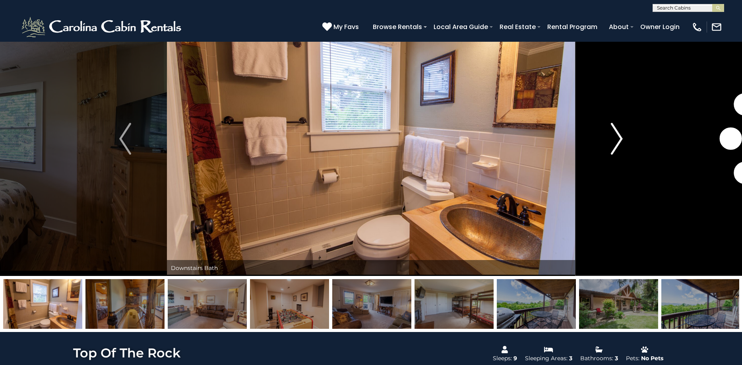
click at [617, 142] on img "Next" at bounding box center [617, 139] width 12 height 32
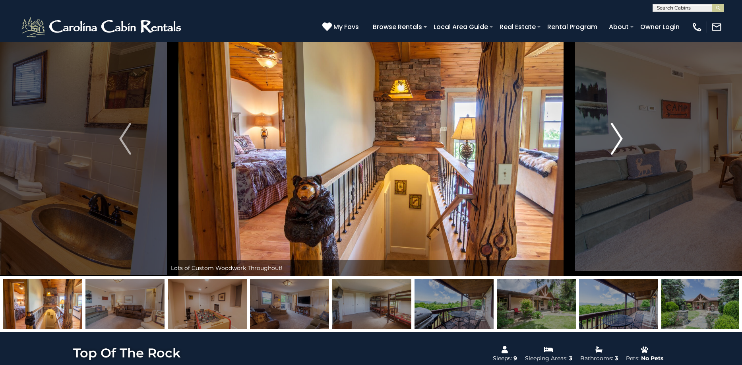
click at [617, 142] on img "Next" at bounding box center [617, 139] width 12 height 32
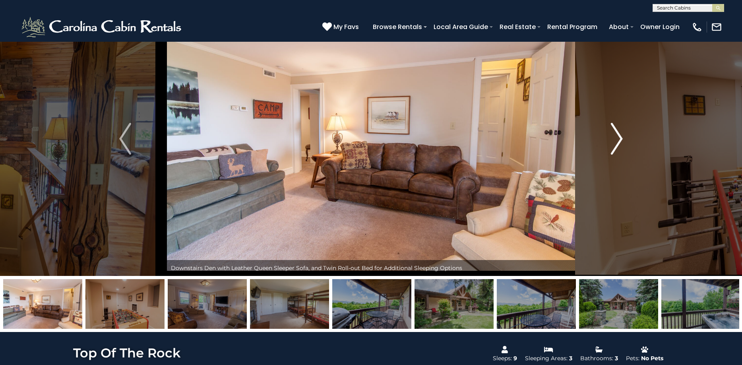
click at [617, 142] on img "Next" at bounding box center [617, 139] width 12 height 32
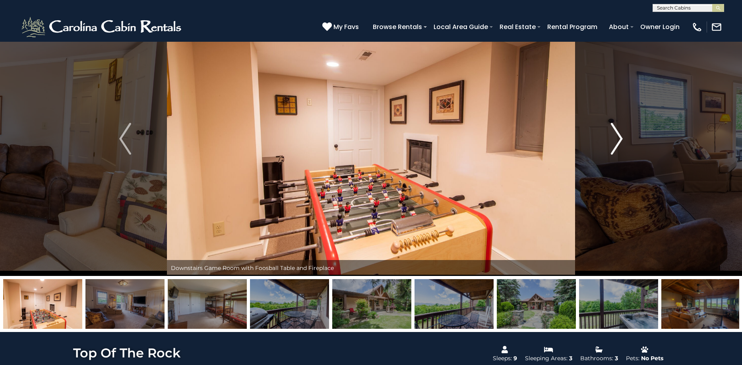
click at [617, 142] on img "Next" at bounding box center [617, 139] width 12 height 32
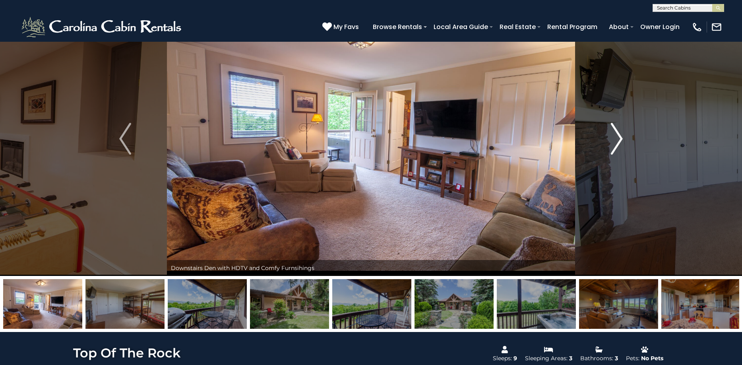
click at [617, 142] on img "Next" at bounding box center [617, 139] width 12 height 32
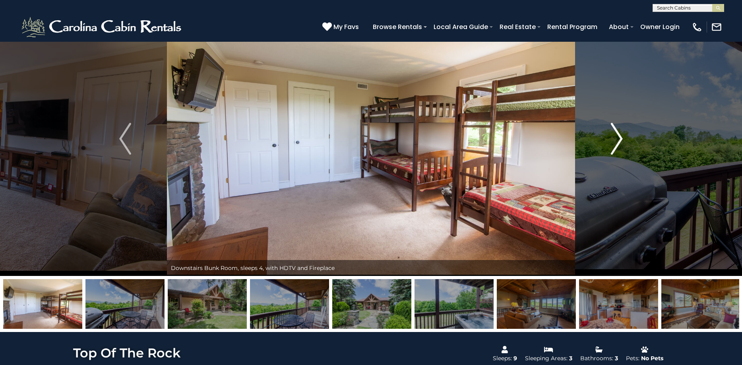
click at [617, 142] on img "Next" at bounding box center [617, 139] width 12 height 32
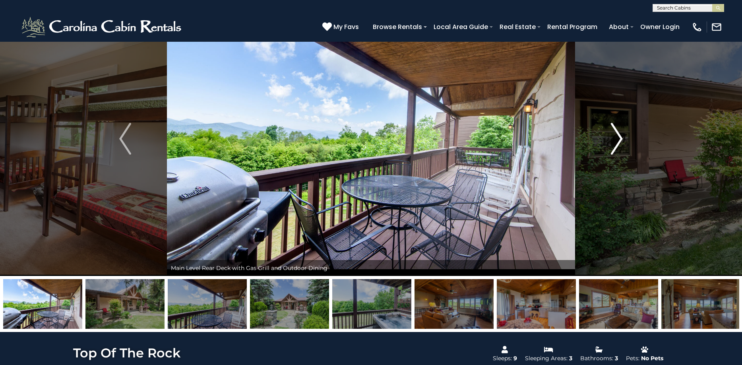
click at [617, 142] on img "Next" at bounding box center [617, 139] width 12 height 32
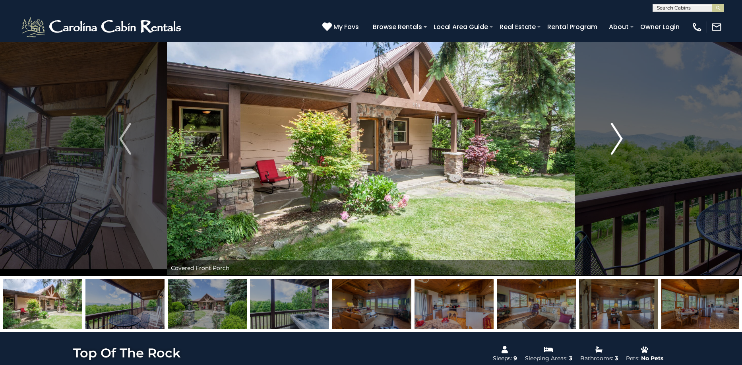
click at [617, 142] on img "Next" at bounding box center [617, 139] width 12 height 32
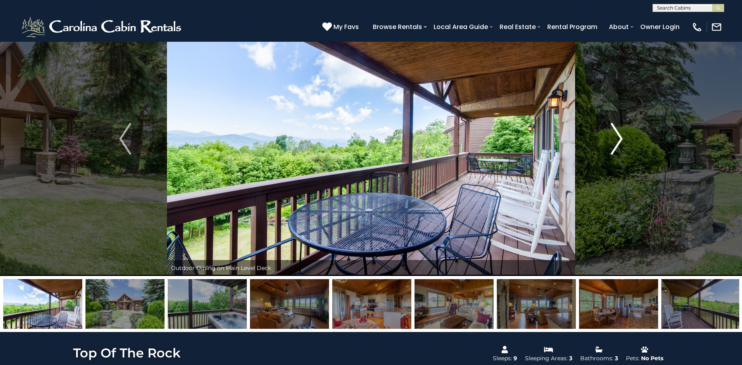
click at [617, 142] on img "Next" at bounding box center [617, 139] width 12 height 32
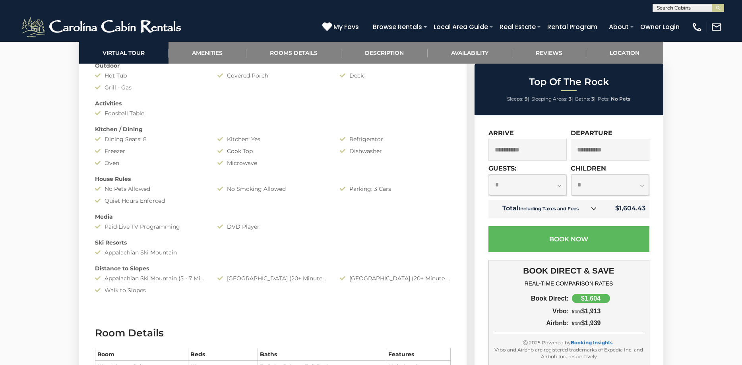
scroll to position [517, 0]
